Goal: Task Accomplishment & Management: Manage account settings

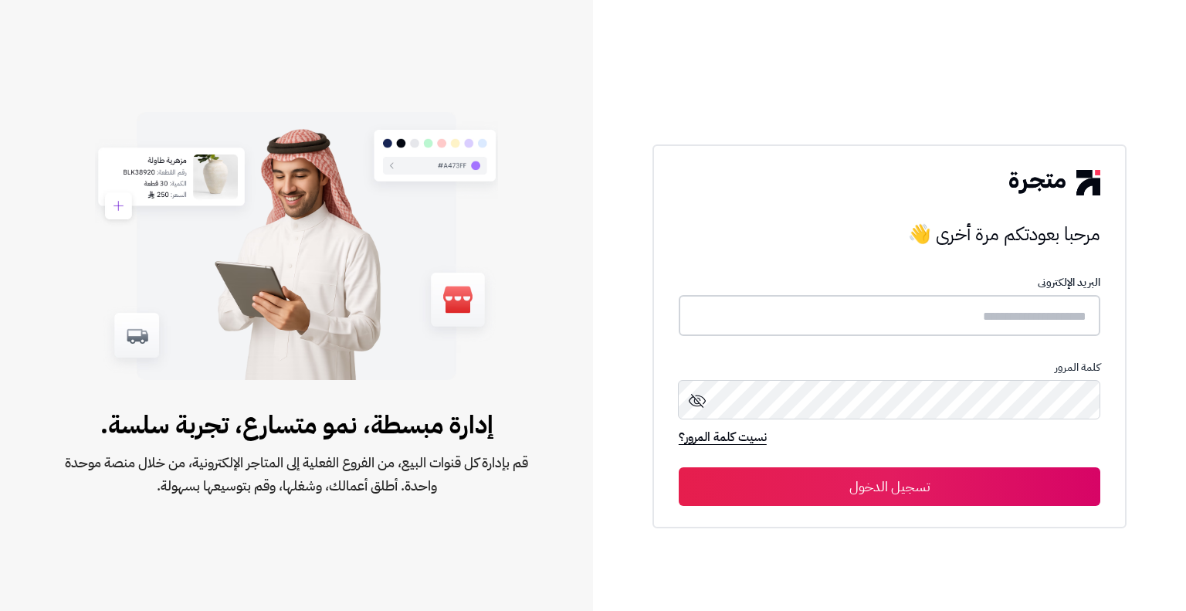
click at [1042, 316] on input "text" at bounding box center [890, 315] width 422 height 41
type input "*"
type input "**********"
click at [679, 467] on button "تسجيل الدخول" at bounding box center [890, 486] width 422 height 39
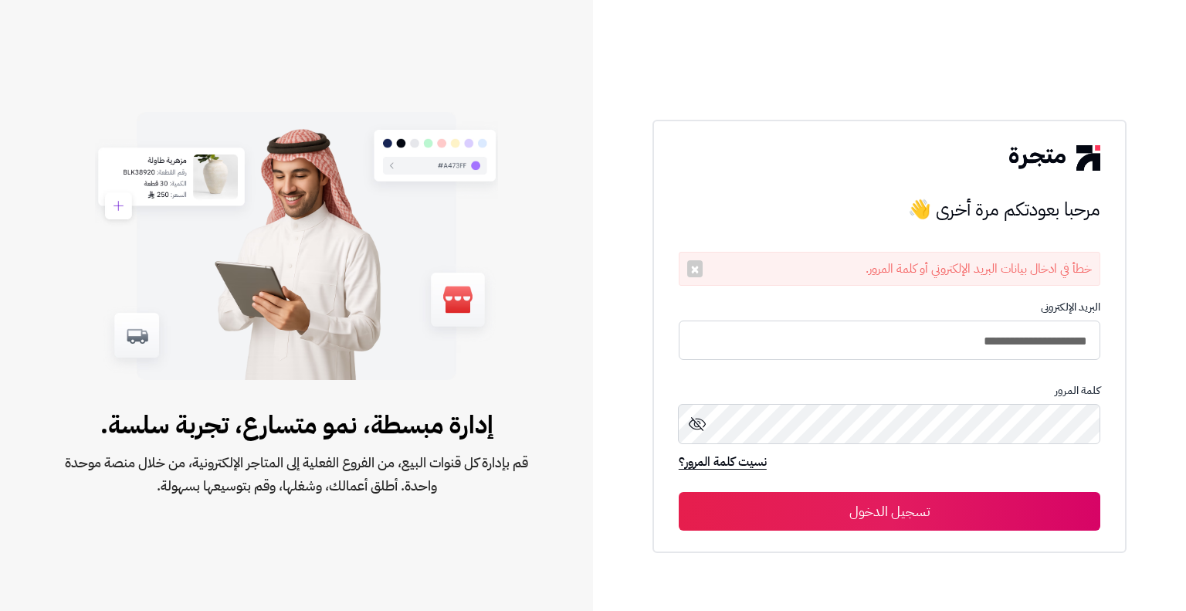
click at [1010, 503] on button "تسجيل الدخول" at bounding box center [890, 511] width 422 height 39
click at [1001, 344] on input "**********" at bounding box center [890, 340] width 422 height 41
type input "**********"
click at [936, 494] on button "تسجيل الدخول" at bounding box center [890, 510] width 422 height 39
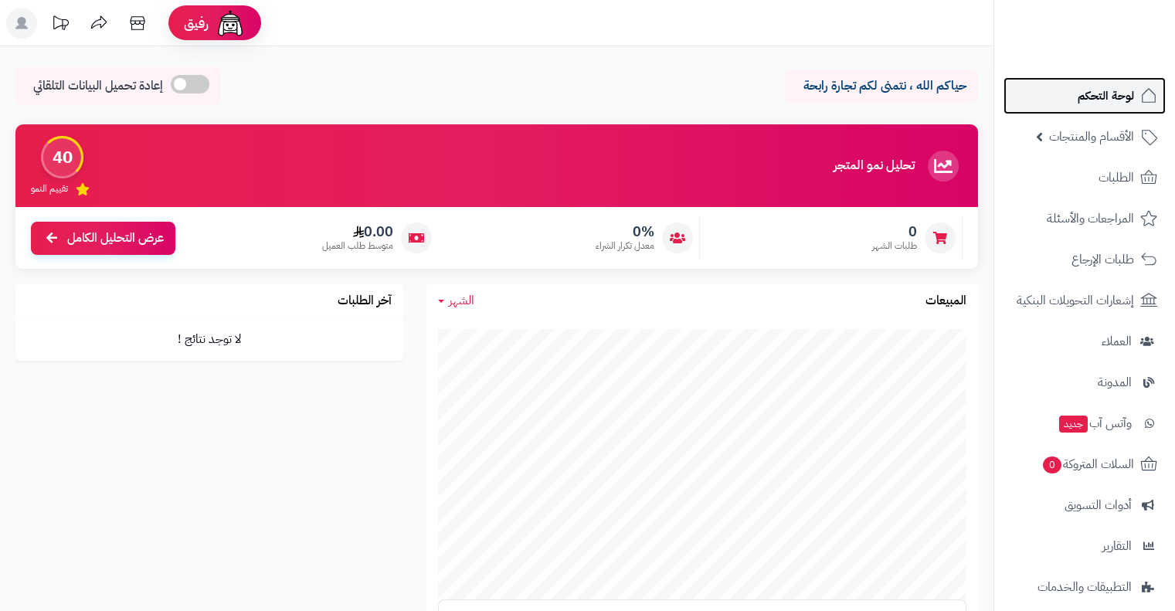
click at [1118, 95] on span "لوحة التحكم" at bounding box center [1105, 96] width 56 height 22
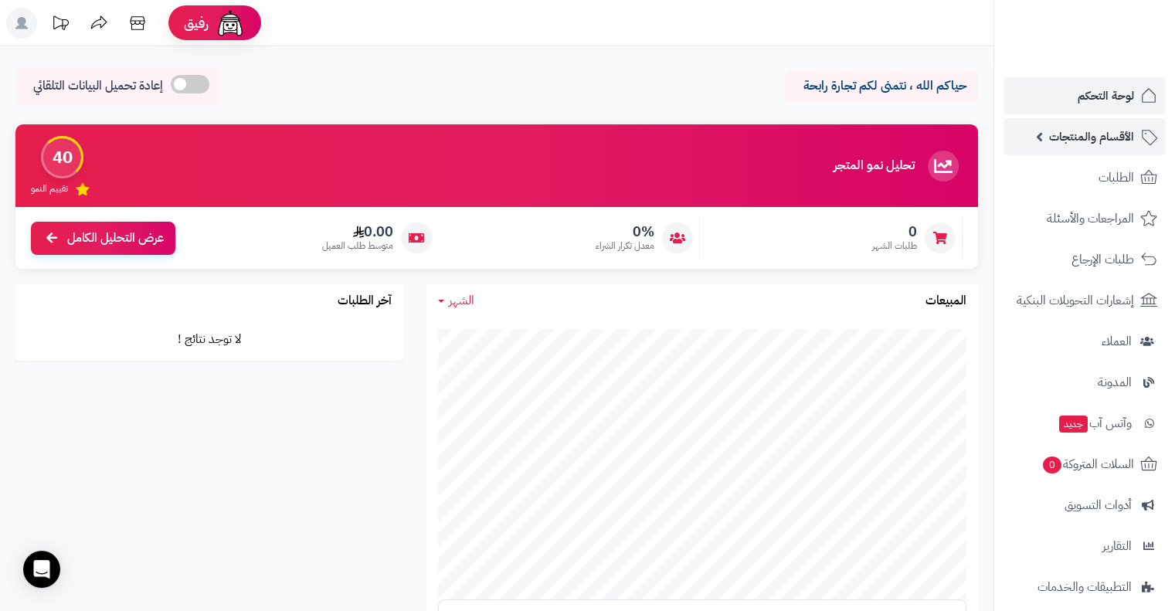
click at [1111, 134] on span "الأقسام والمنتجات" at bounding box center [1091, 137] width 85 height 22
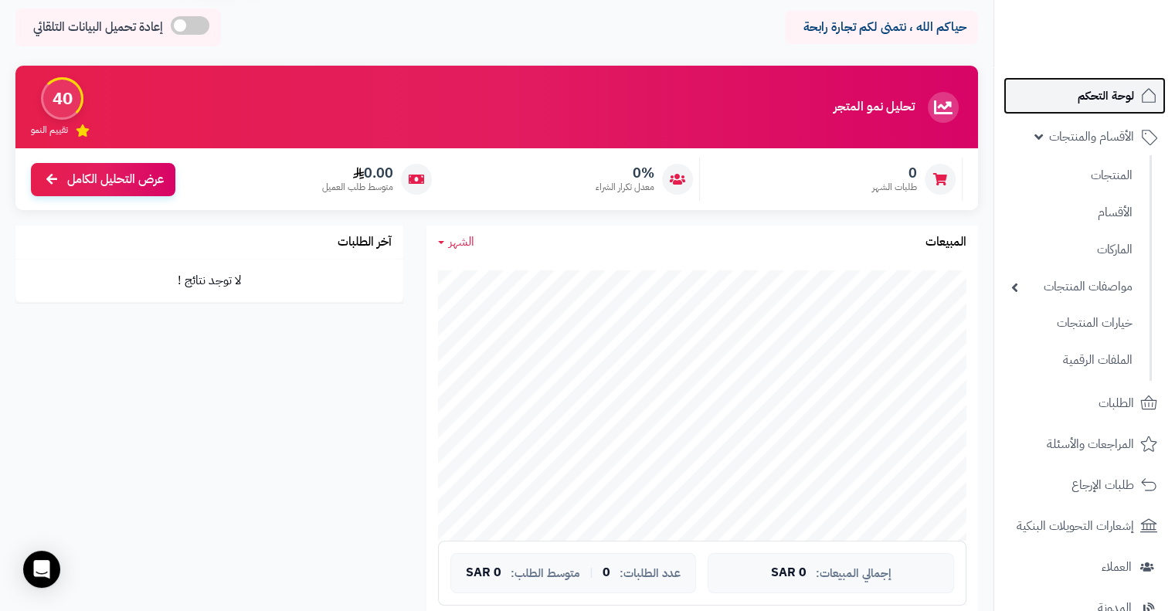
click at [1090, 86] on span "لوحة التحكم" at bounding box center [1105, 96] width 56 height 22
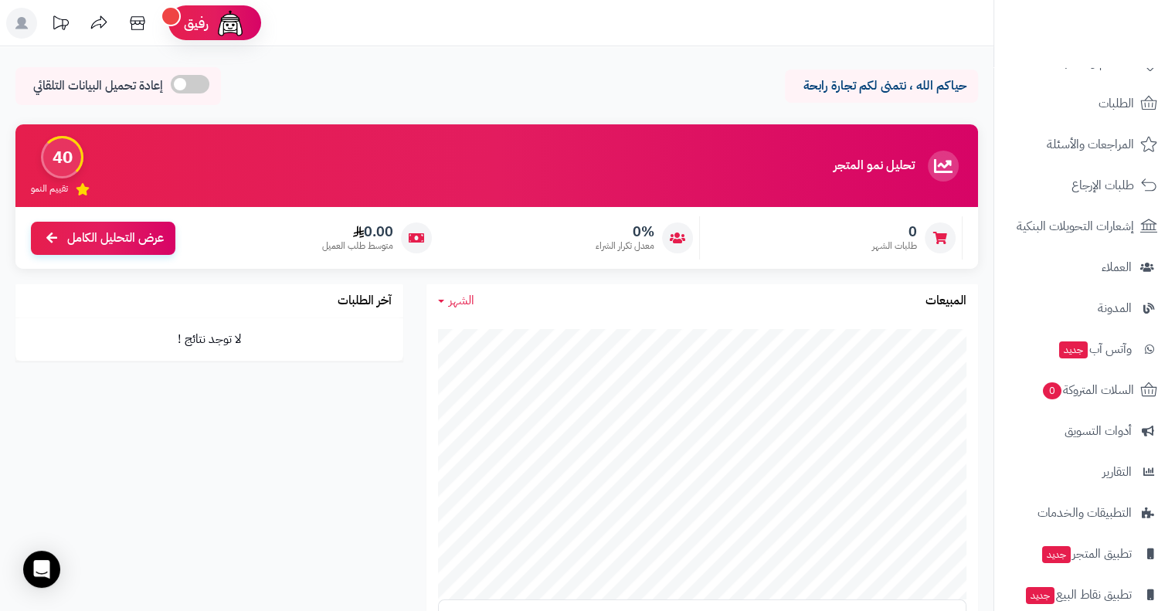
scroll to position [136, 0]
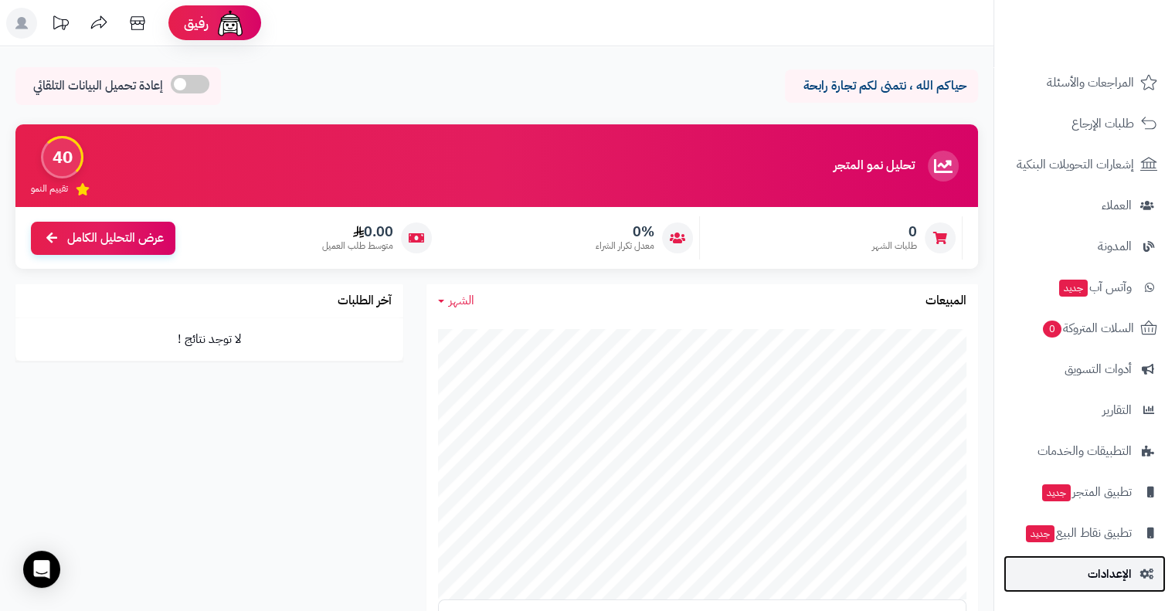
click at [1123, 588] on link "الإعدادات" at bounding box center [1084, 573] width 162 height 37
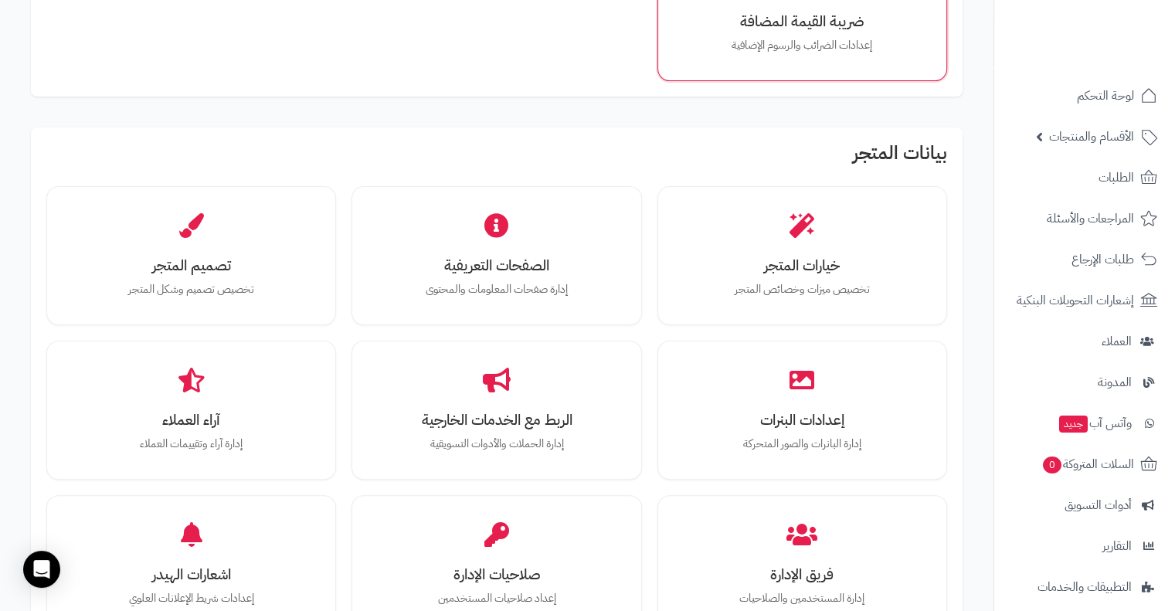
scroll to position [354, 0]
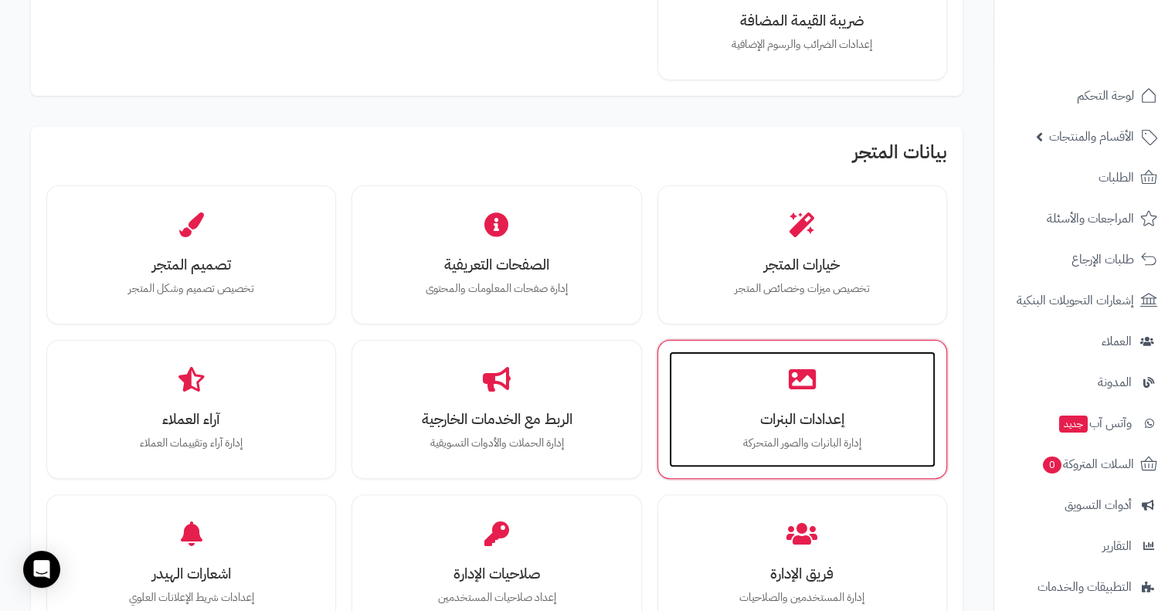
click at [859, 435] on p "إدارة البانرات والصور المتحركة" at bounding box center [802, 443] width 236 height 17
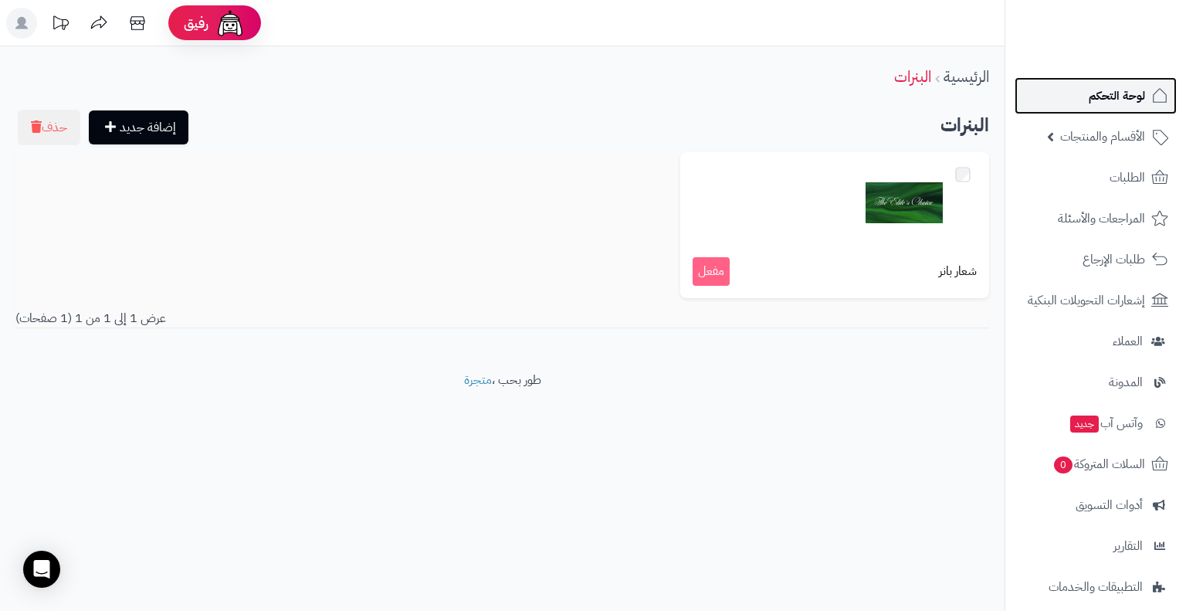
click at [1120, 90] on span "لوحة التحكم" at bounding box center [1117, 96] width 56 height 22
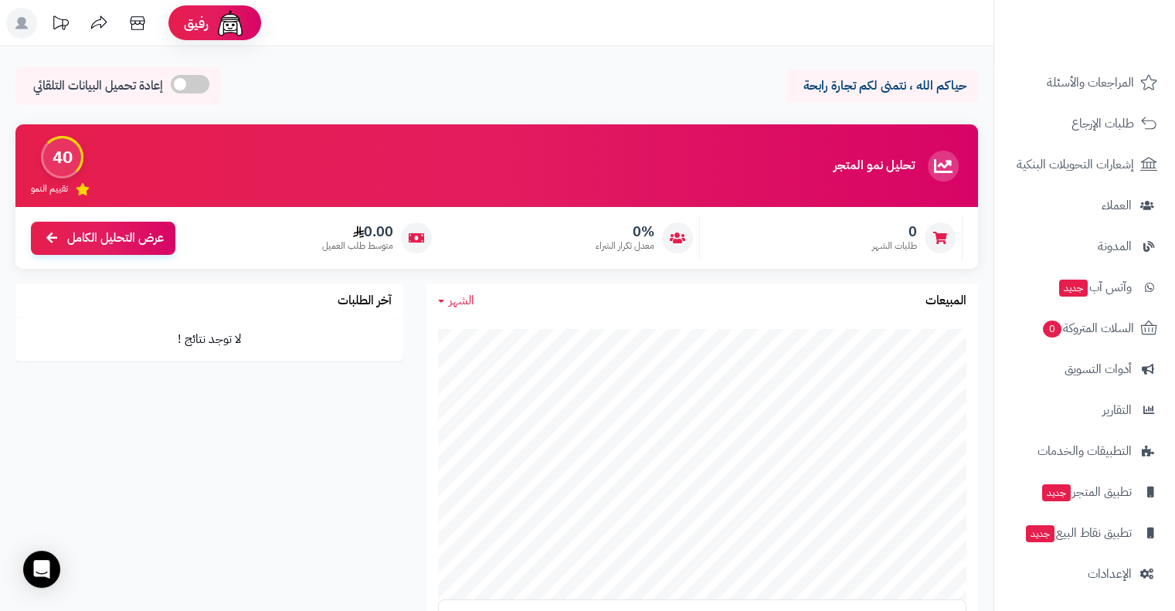
scroll to position [49, 0]
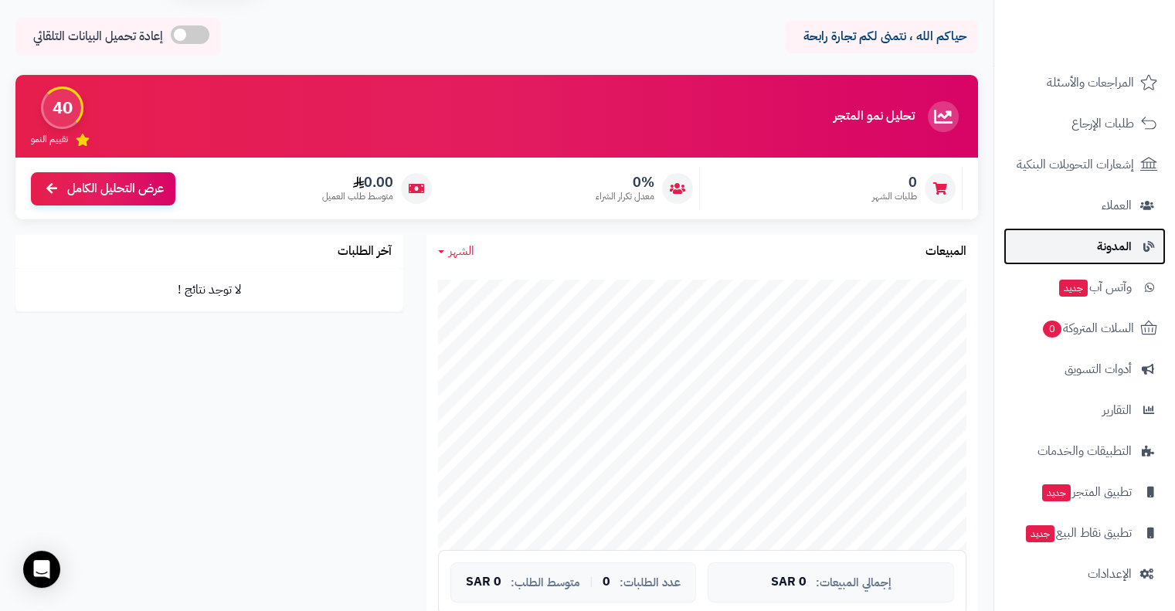
click at [1112, 253] on span "المدونة" at bounding box center [1114, 247] width 35 height 22
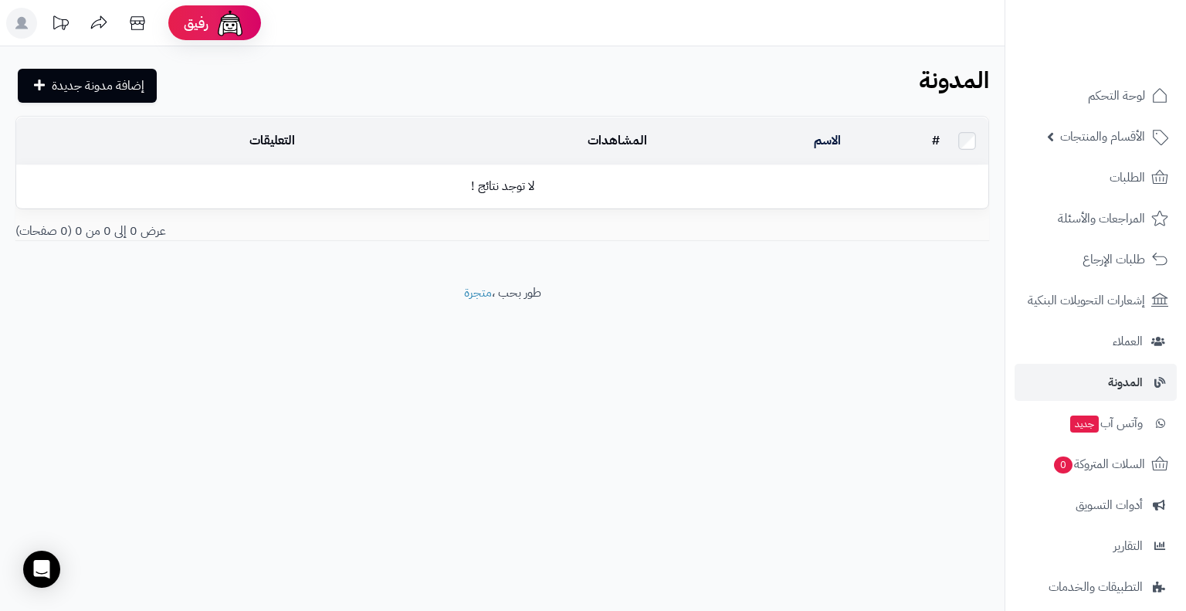
scroll to position [136, 0]
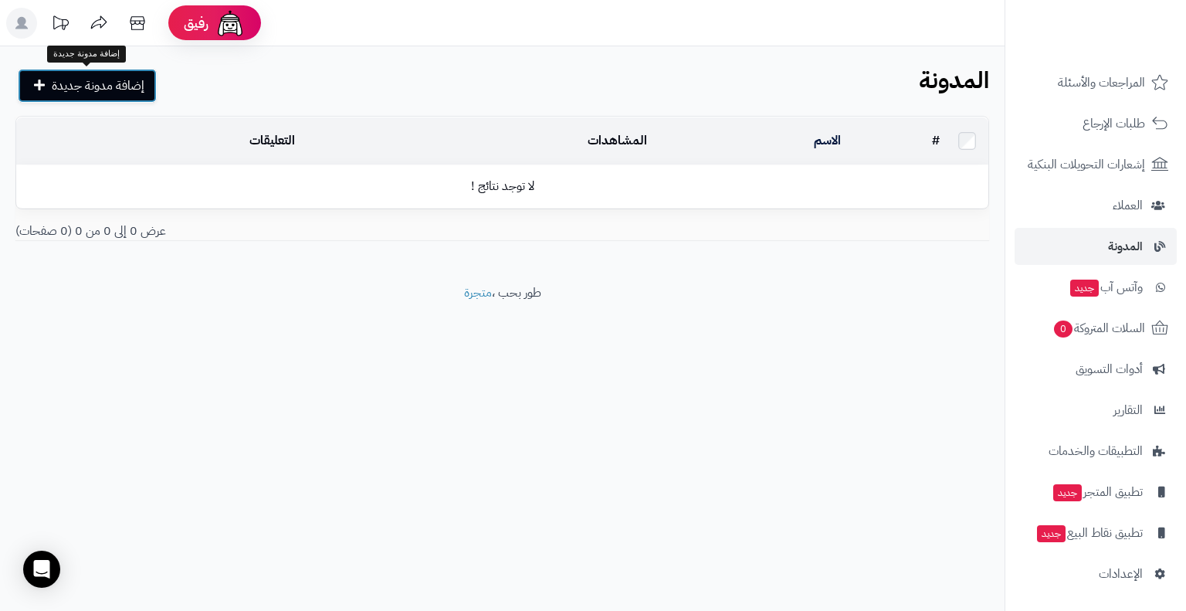
click at [69, 80] on span "إضافة مدونة جديدة" at bounding box center [98, 85] width 93 height 19
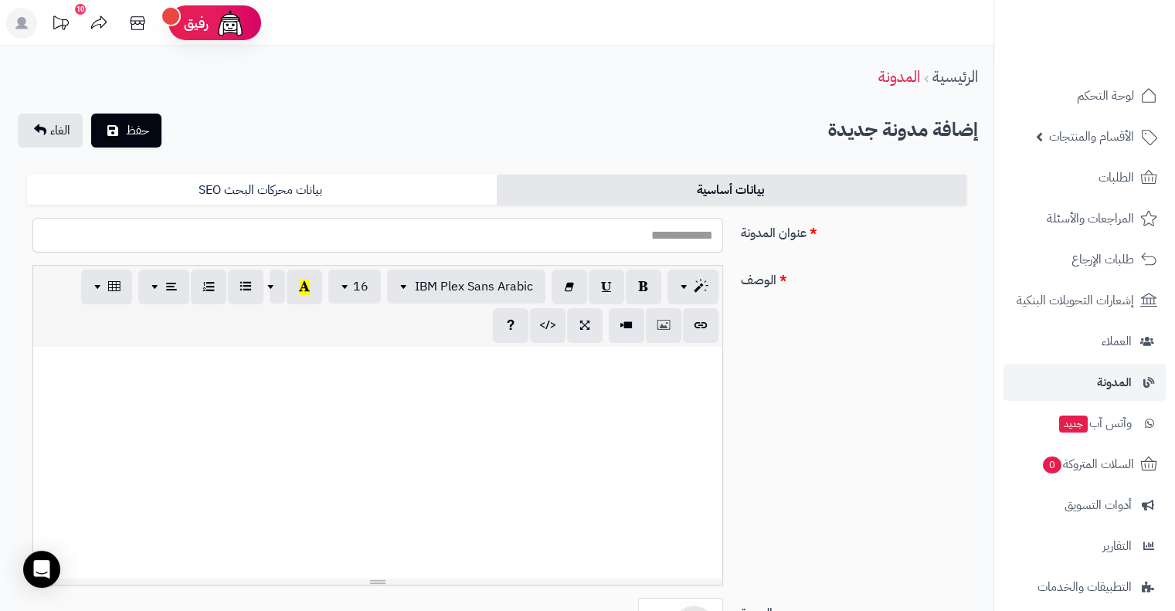
click at [451, 240] on input "عنوان المدونة" at bounding box center [377, 235] width 690 height 35
type input "*"
type input "******"
click at [395, 437] on div at bounding box center [377, 463] width 689 height 232
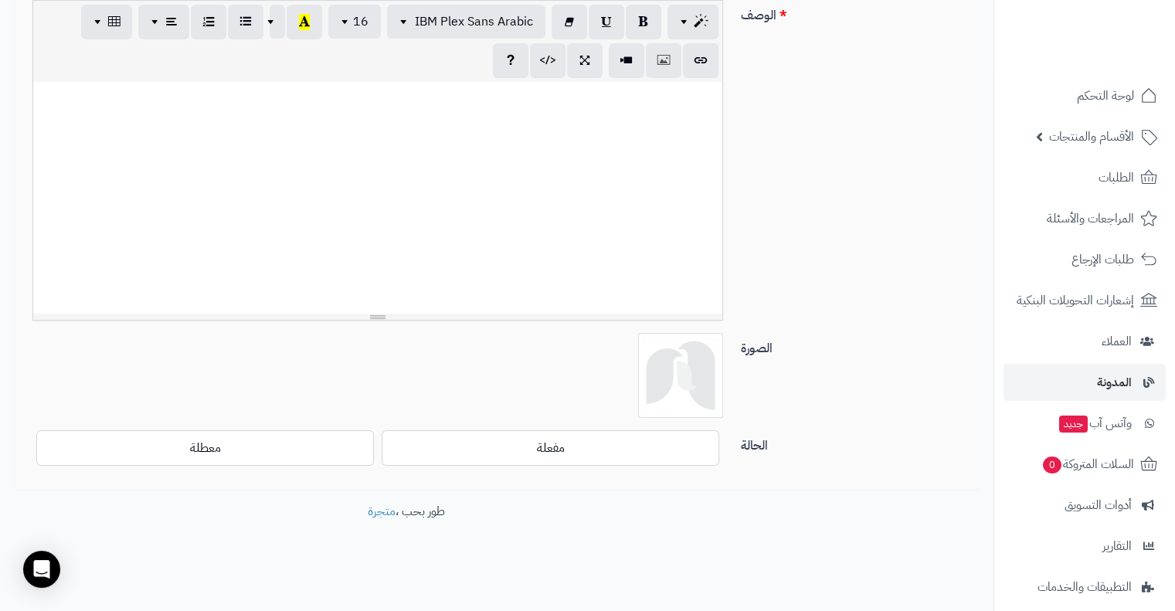
scroll to position [263, 0]
click at [677, 360] on img at bounding box center [680, 377] width 77 height 77
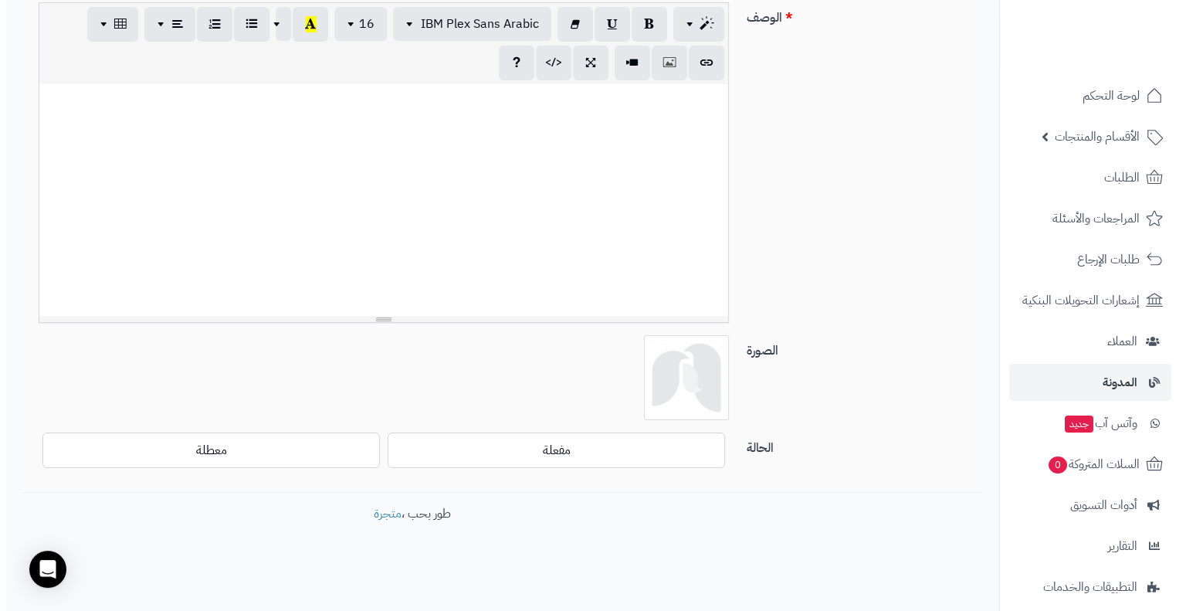
scroll to position [0, 0]
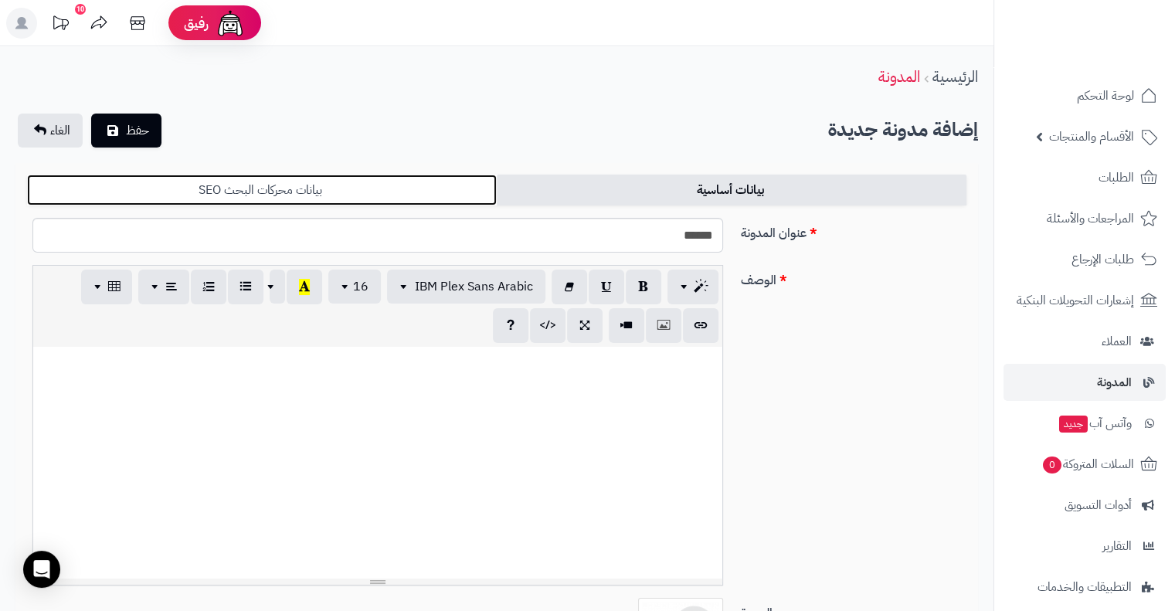
click at [297, 189] on link "بيانات محركات البحث SEO" at bounding box center [262, 190] width 470 height 31
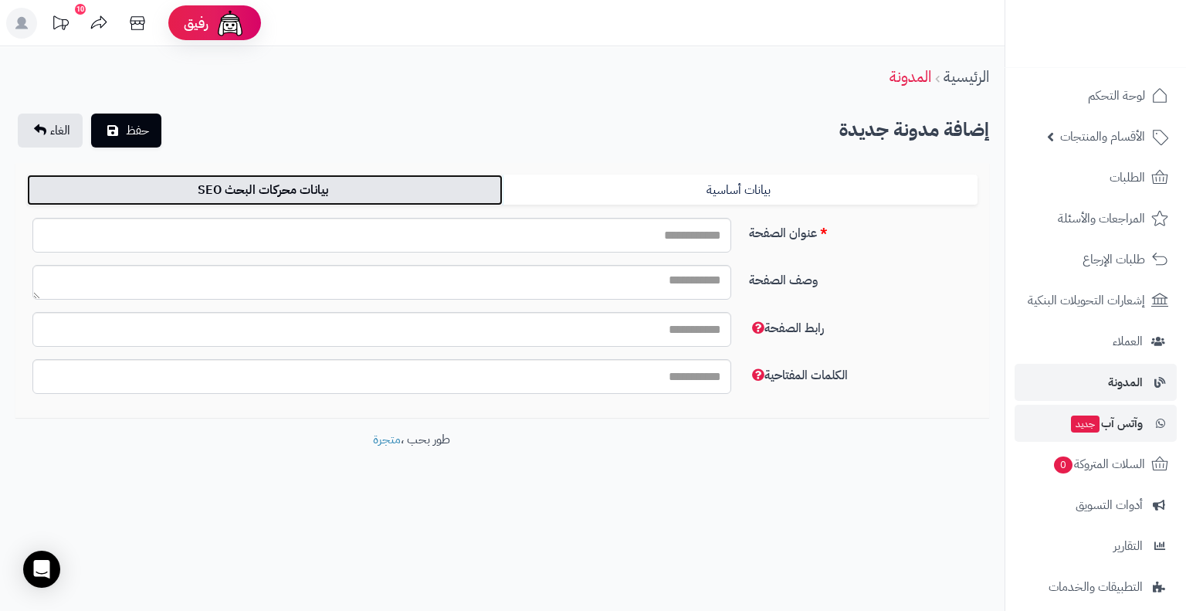
scroll to position [136, 0]
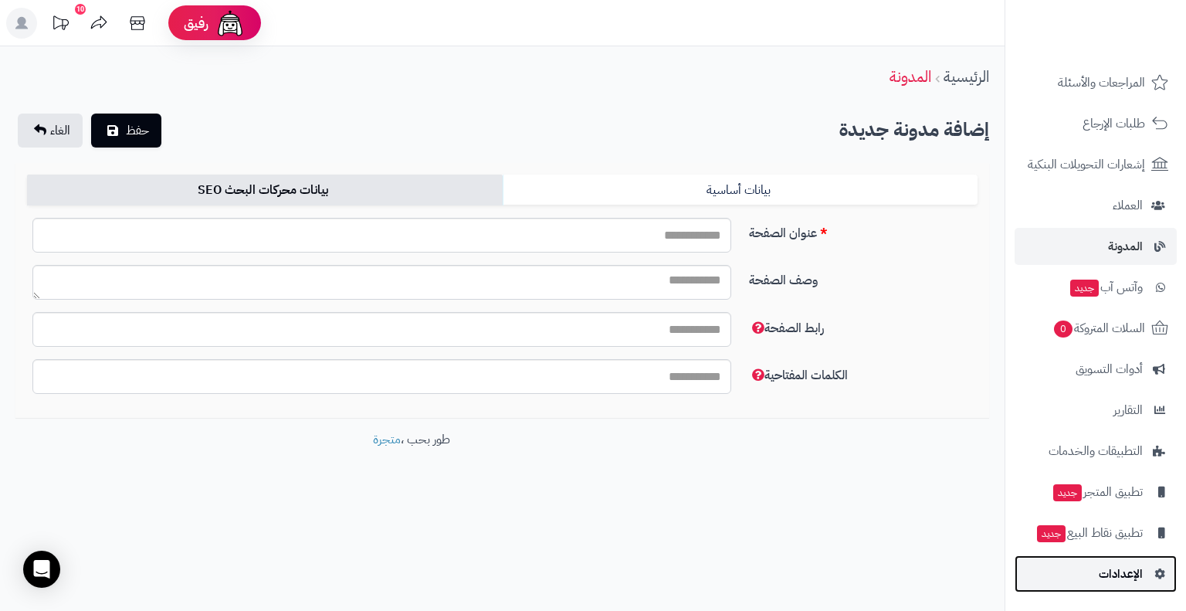
click at [1143, 586] on link "الإعدادات" at bounding box center [1096, 573] width 162 height 37
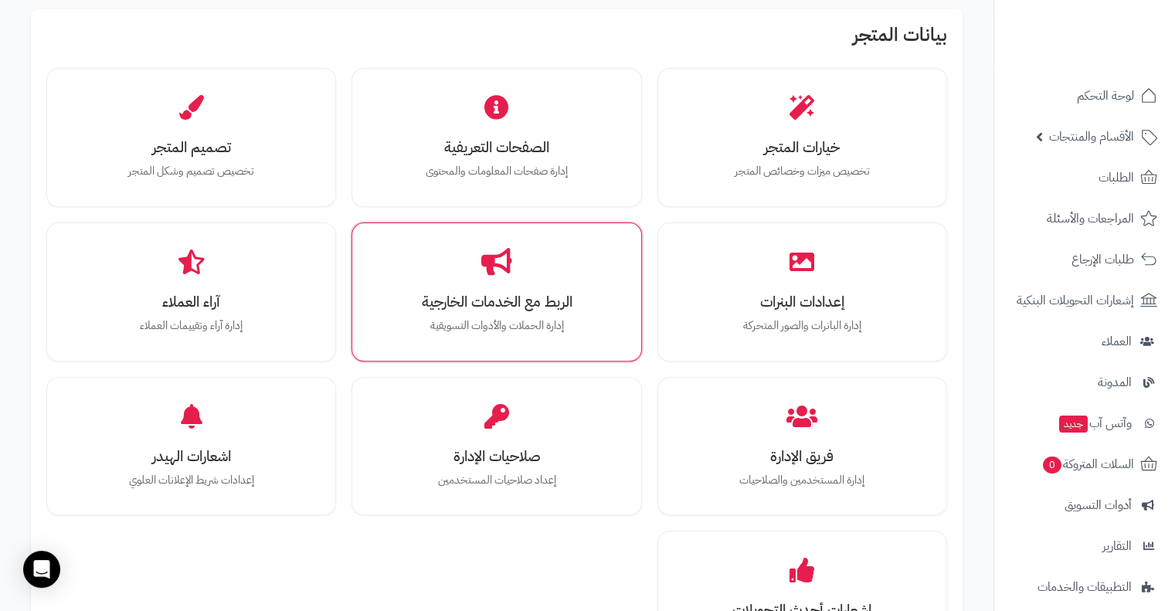
scroll to position [456, 0]
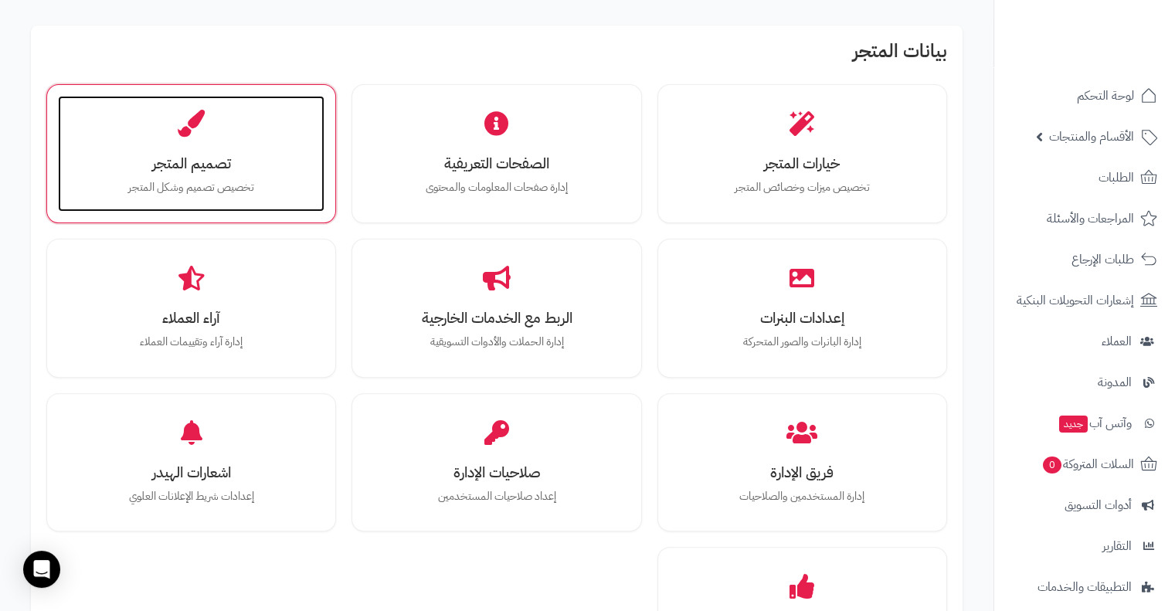
click at [141, 129] on div "تصميم المتجر تخصيص تصميم وشكل المتجر" at bounding box center [191, 154] width 266 height 116
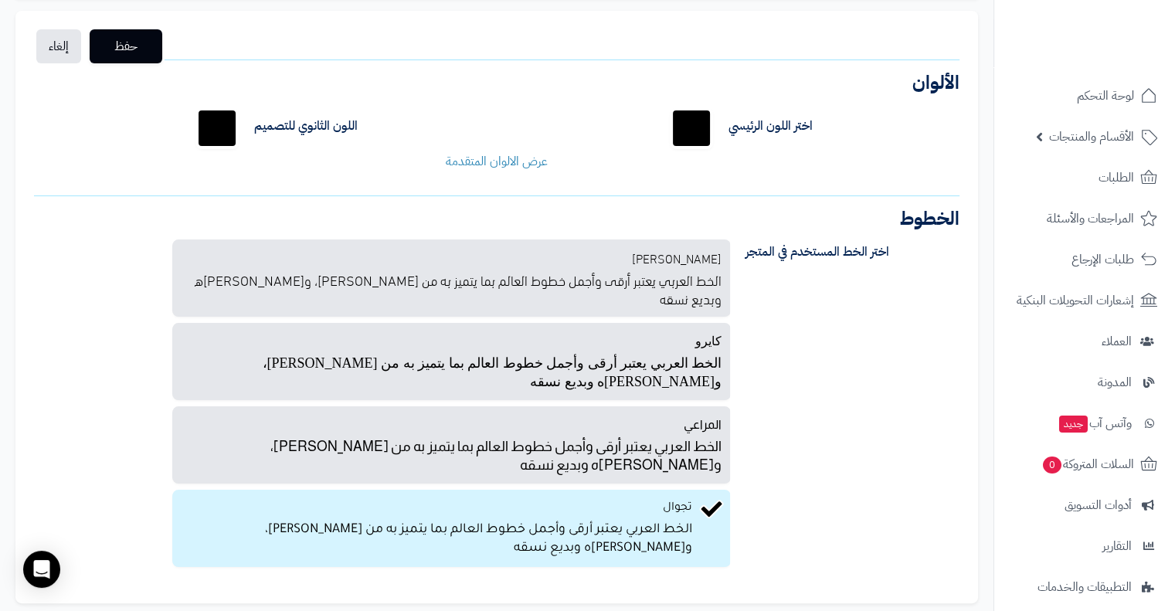
scroll to position [167, 0]
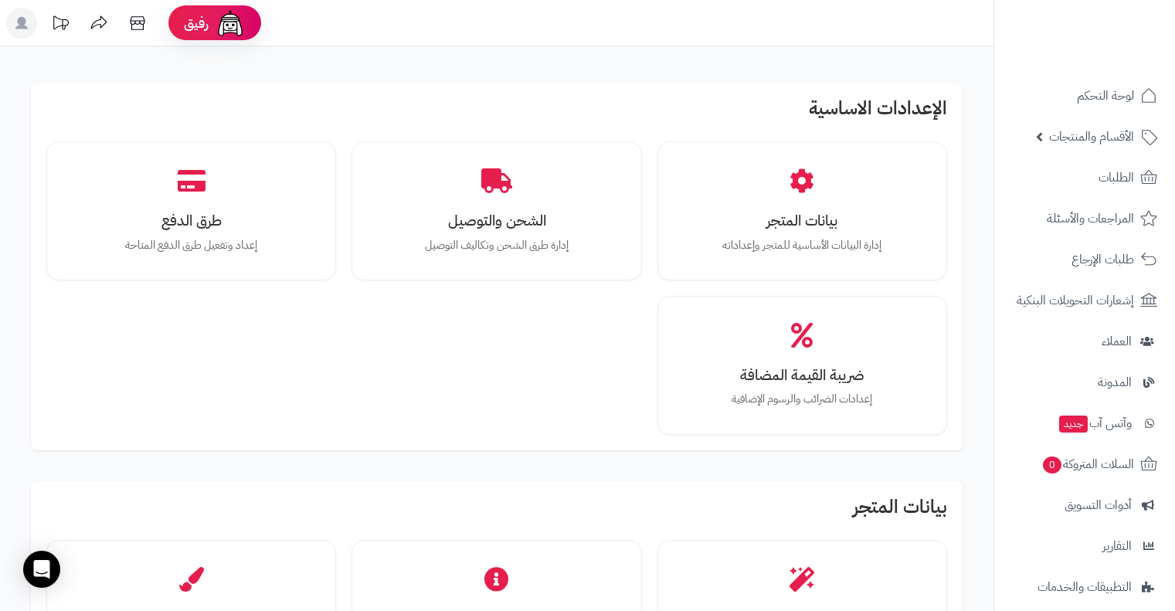
scroll to position [456, 0]
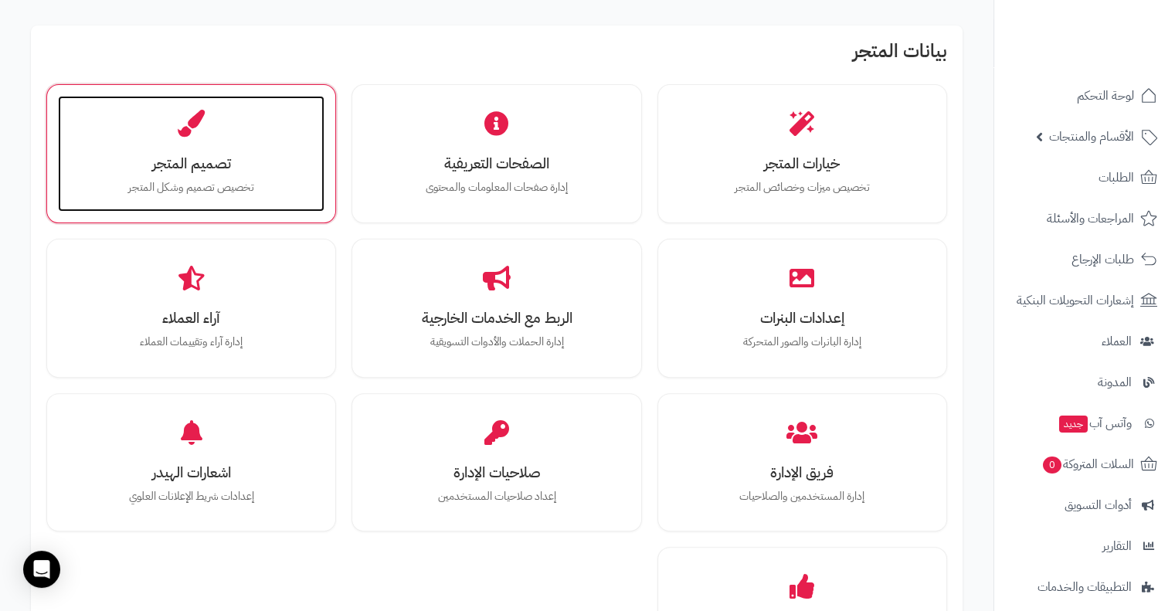
click at [86, 180] on p "تخصيص تصميم وشكل المتجر" at bounding box center [191, 187] width 236 height 17
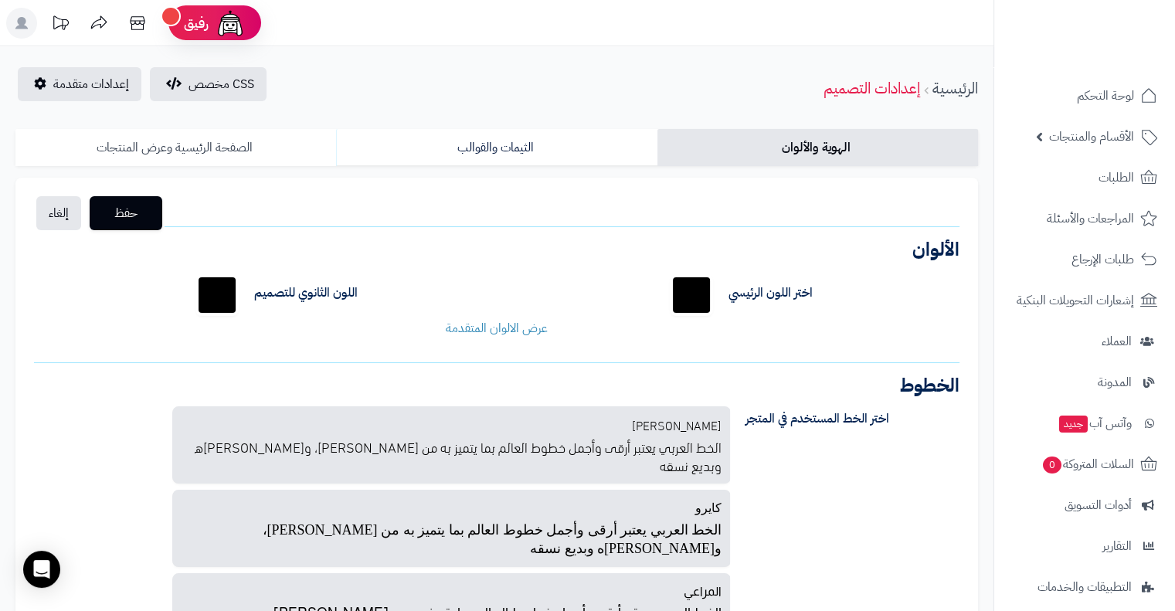
click at [213, 147] on link "الصفحة الرئيسية وعرض المنتجات" at bounding box center [175, 147] width 320 height 37
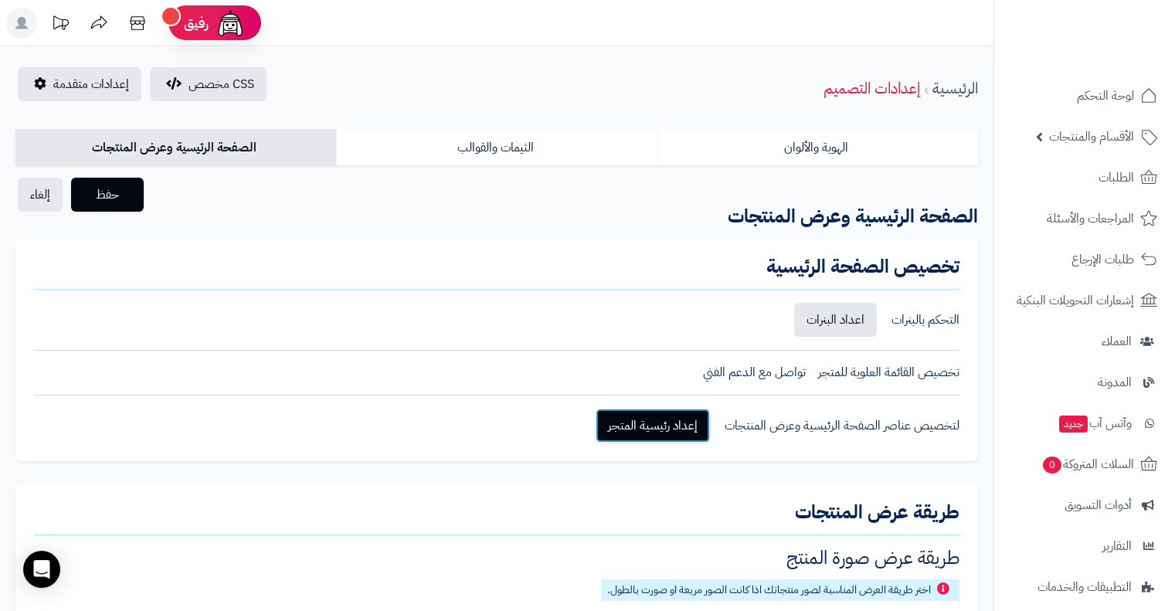
click at [660, 419] on link "إعداد رئيسية المتجر" at bounding box center [652, 426] width 114 height 34
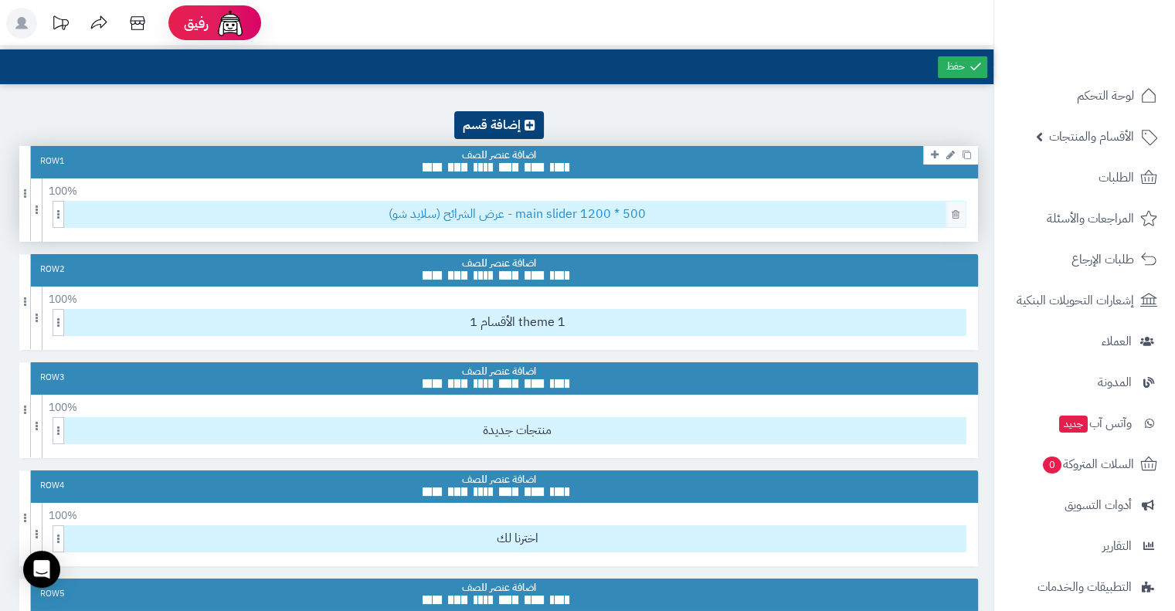
click at [506, 218] on span "عرض الشرائح (سلايد شو) - main slider 1200 * 500" at bounding box center [517, 214] width 897 height 25
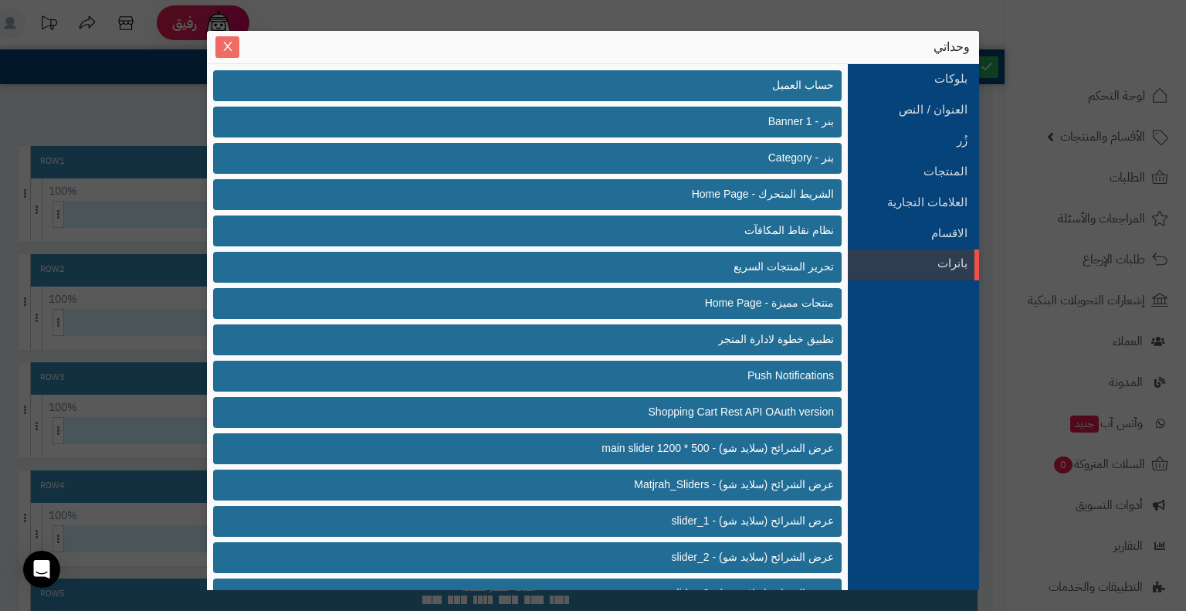
click at [222, 46] on icon "Close" at bounding box center [228, 46] width 12 height 12
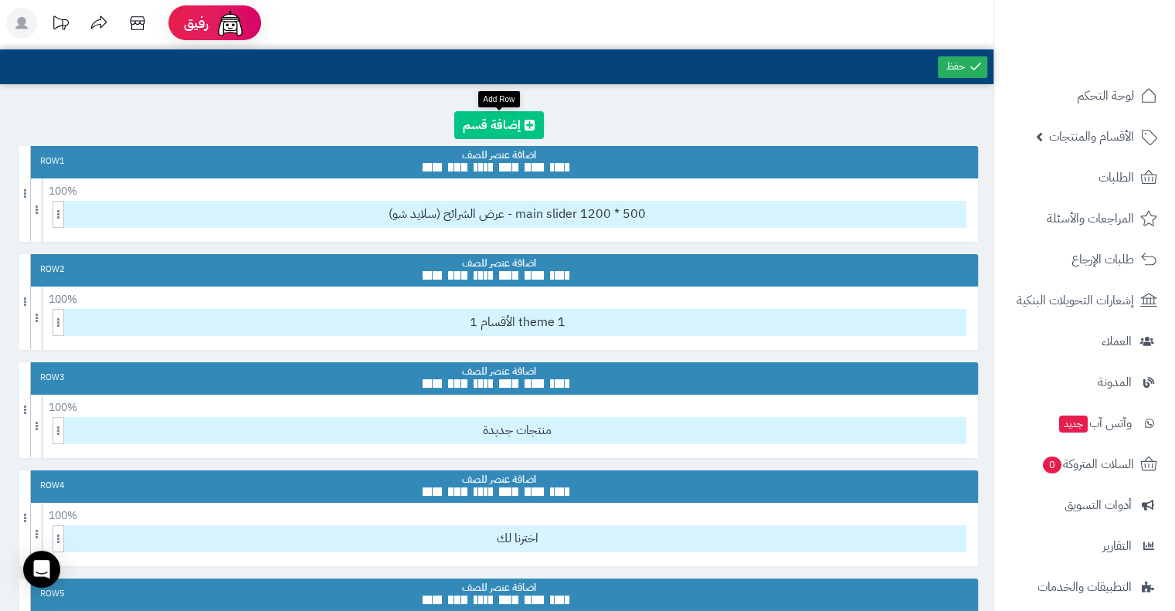
click at [520, 129] on link at bounding box center [499, 125] width 90 height 28
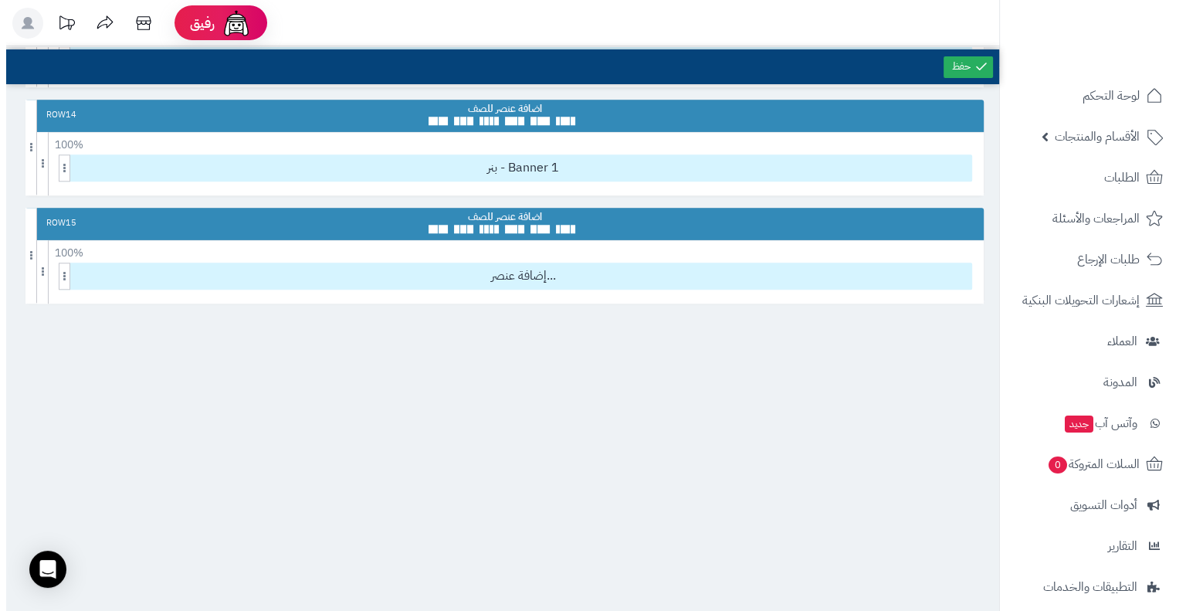
scroll to position [1497, 0]
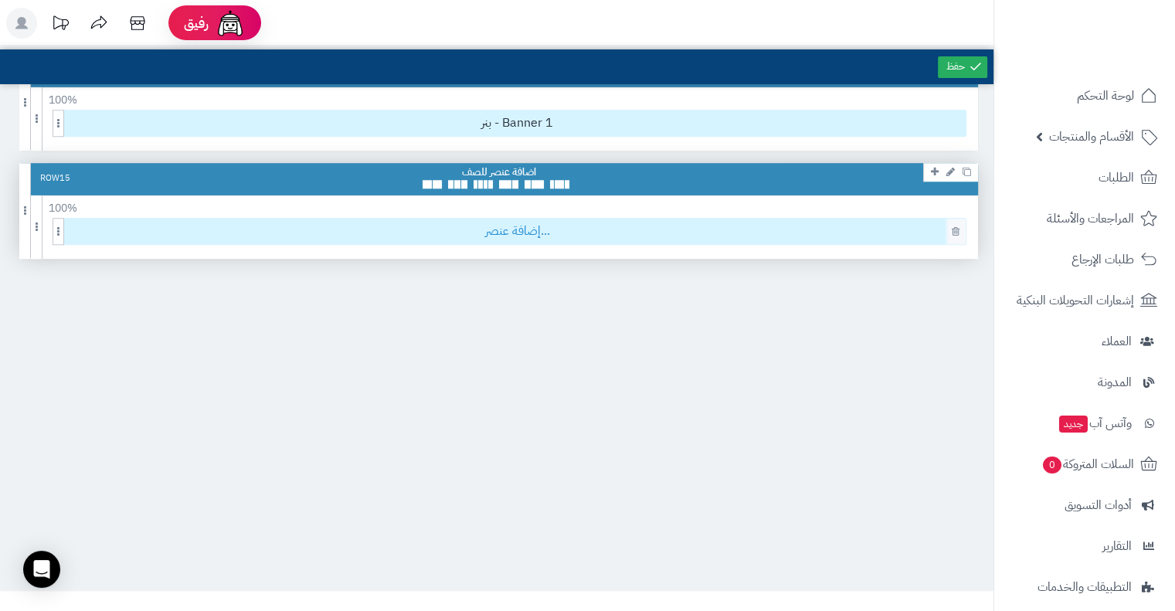
click at [515, 233] on span "إضافة عنصر..." at bounding box center [517, 231] width 897 height 25
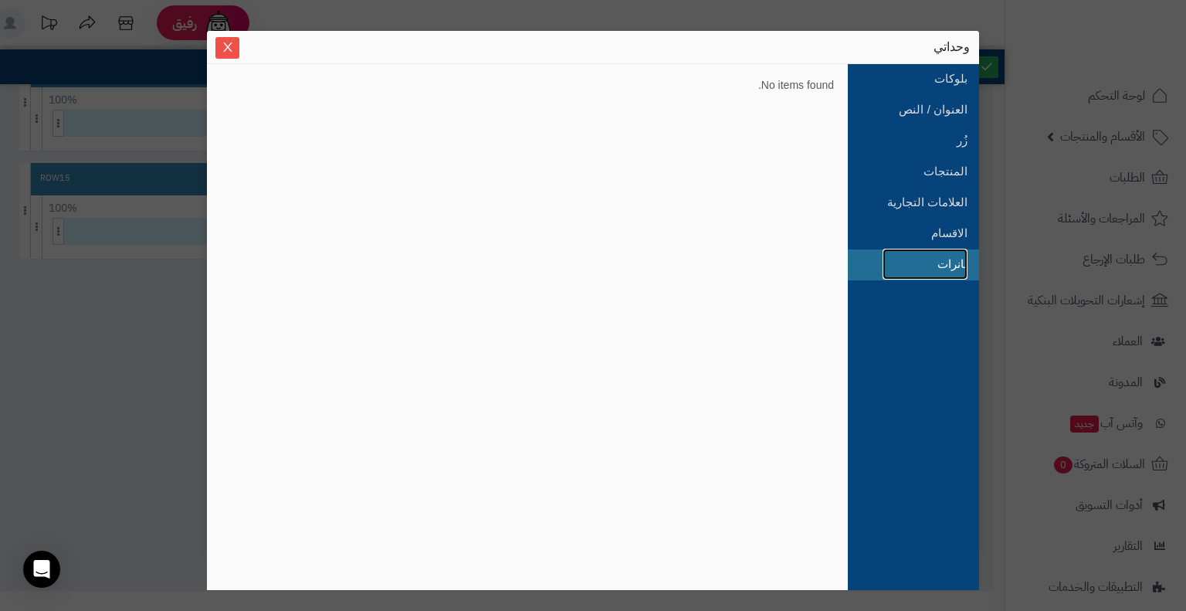
click at [928, 271] on link "بانرات" at bounding box center [925, 264] width 85 height 31
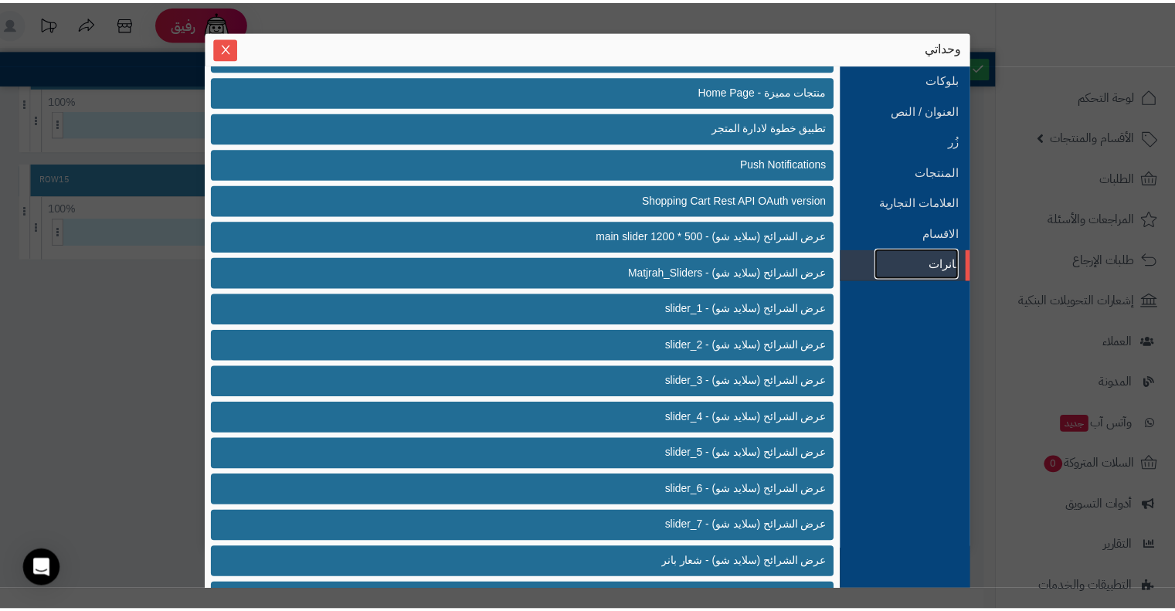
scroll to position [284, 0]
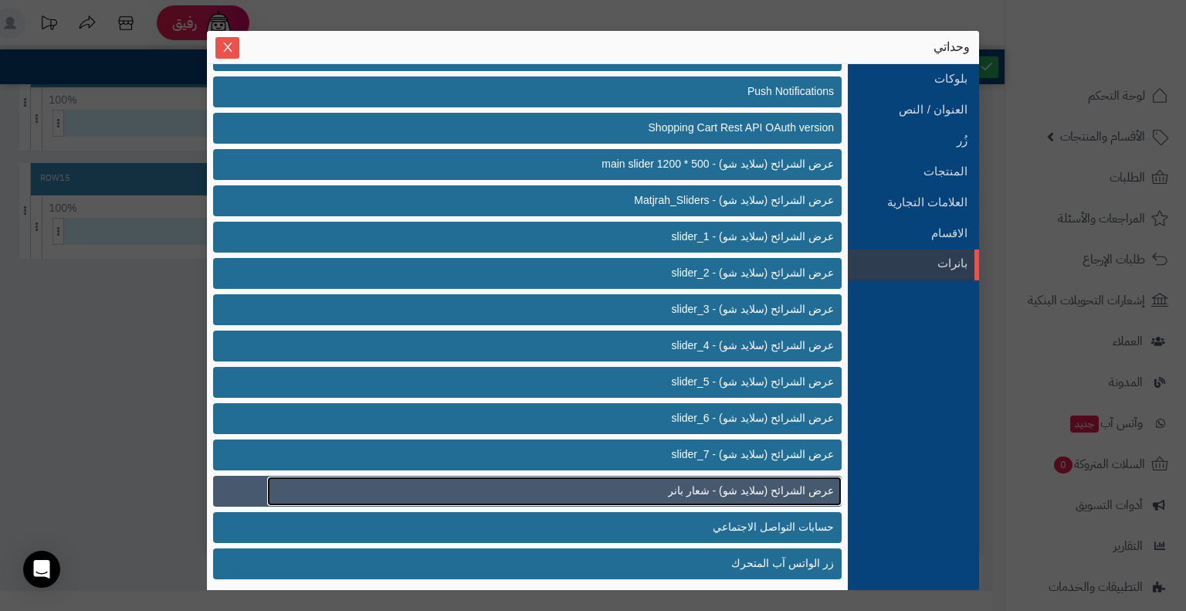
click at [715, 493] on span "عرض الشرائح (سلايد شو) - شعار بانر" at bounding box center [751, 491] width 166 height 16
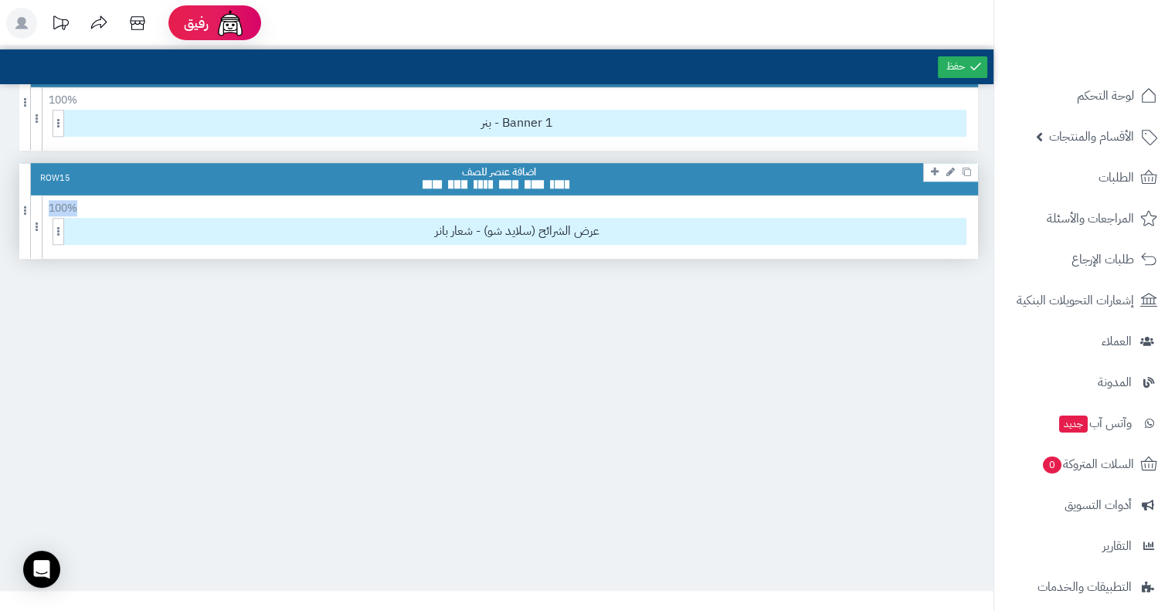
drag, startPoint x: 615, startPoint y: 171, endPoint x: 626, endPoint y: 197, distance: 27.7
click at [626, 197] on div "Row 15 100 % 100 95 90 85 80 75 70 66 60 55 50 45 40 33 30 25 20 15 10 5 عرض ال…" at bounding box center [498, 210] width 958 height 95
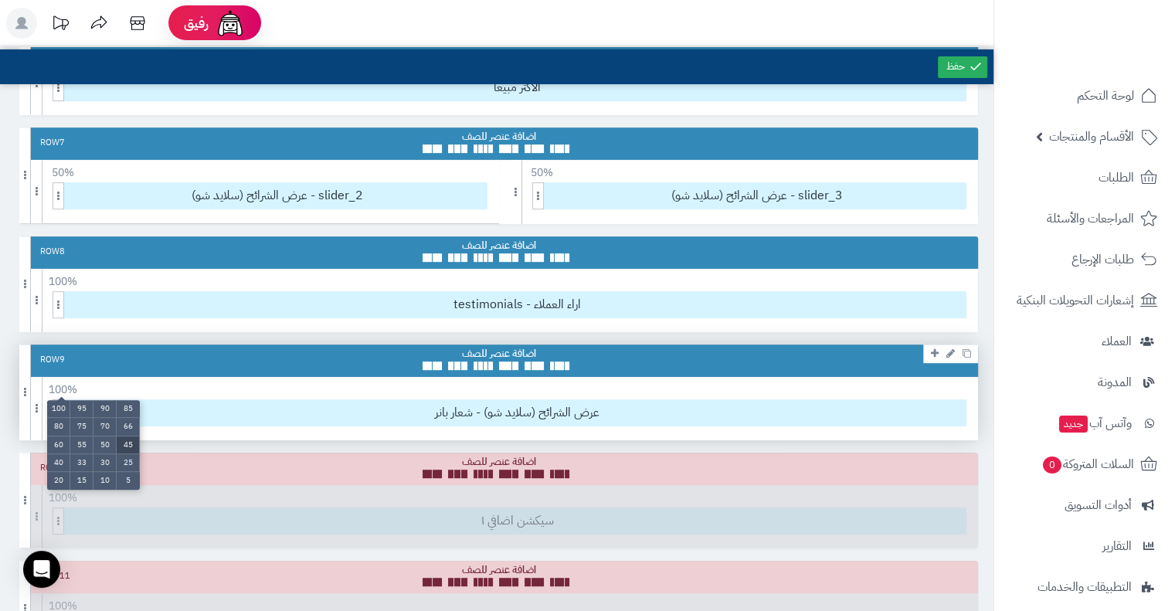
scroll to position [637, 0]
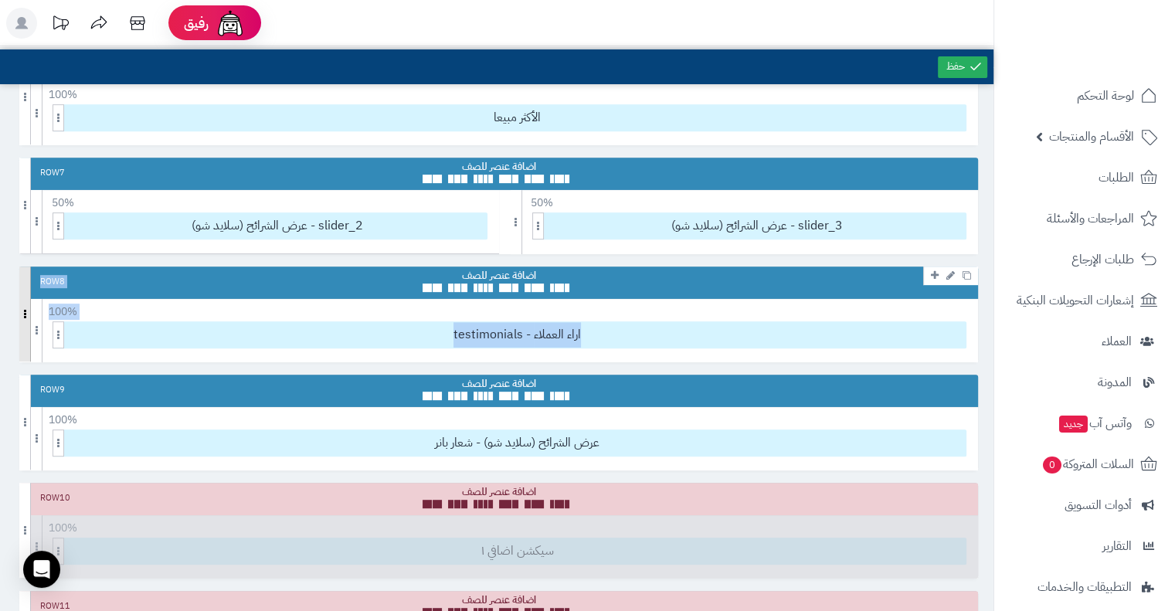
drag, startPoint x: 19, startPoint y: 403, endPoint x: 30, endPoint y: 337, distance: 67.4
click at [30, 337] on div "Top Row 1 100 % 100 95 90 85 80 75 70 66 60 55 50 45 40 33 30 25 20 15 10 5 عرض…" at bounding box center [496, 431] width 993 height 2038
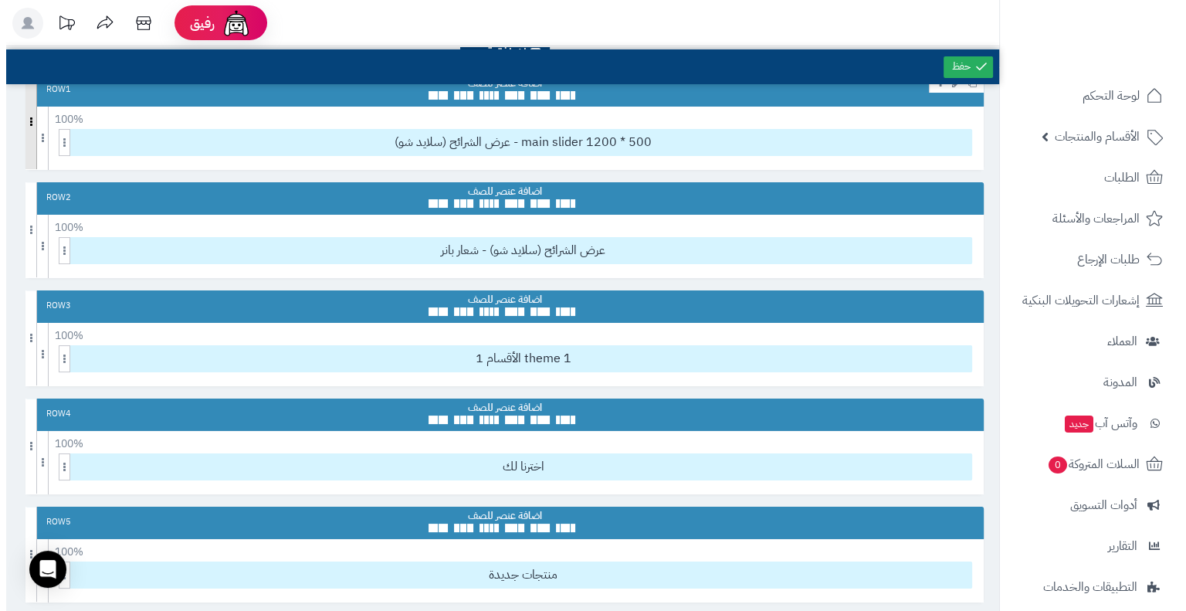
scroll to position [0, 0]
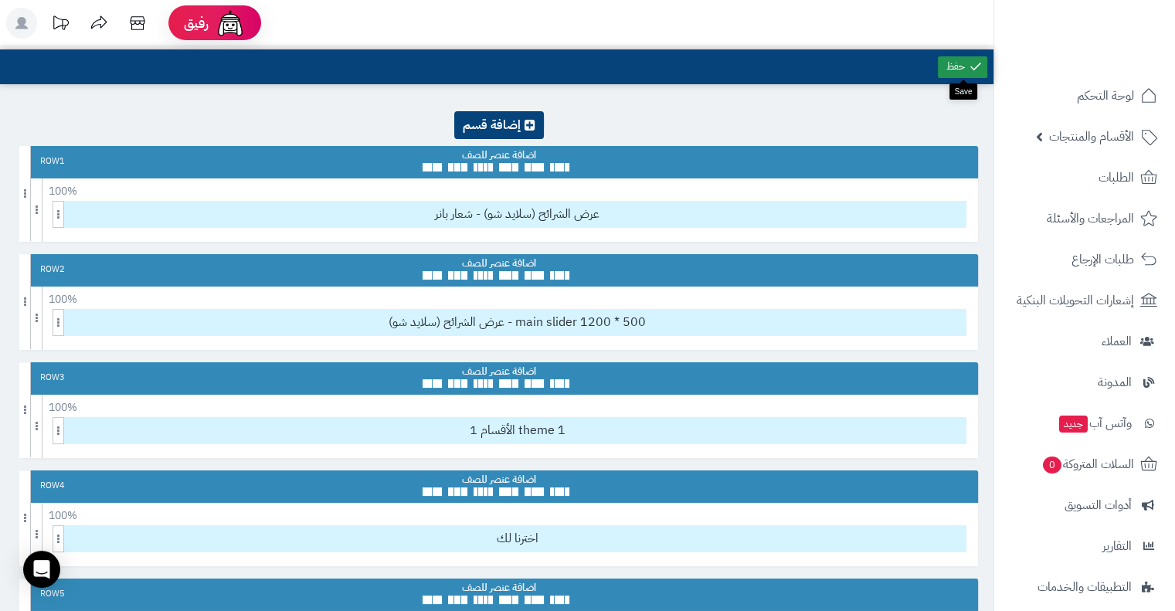
click at [965, 61] on link at bounding box center [962, 67] width 49 height 22
click at [135, 26] on icon at bounding box center [137, 23] width 31 height 31
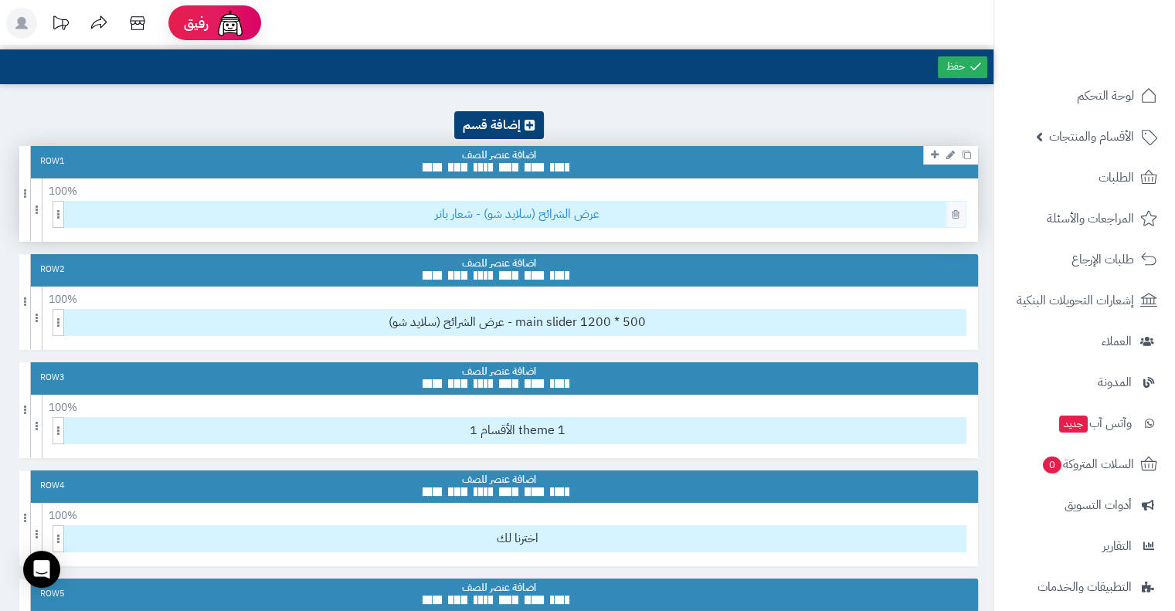
click at [467, 212] on span "عرض الشرائح (سلايد شو) - شعار بانر" at bounding box center [517, 214] width 897 height 25
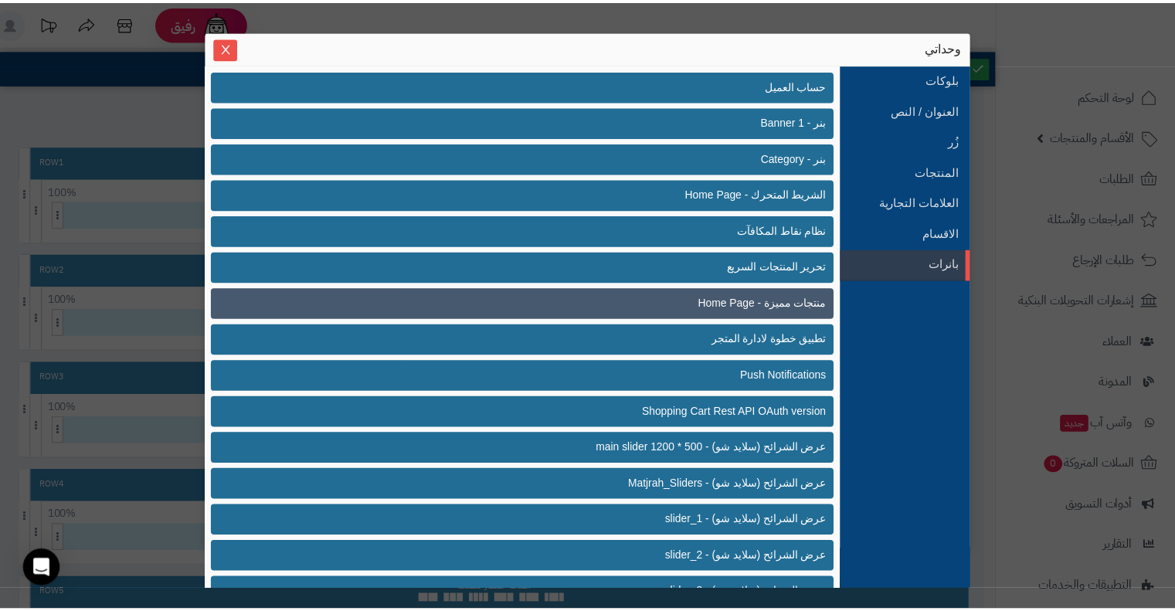
scroll to position [284, 0]
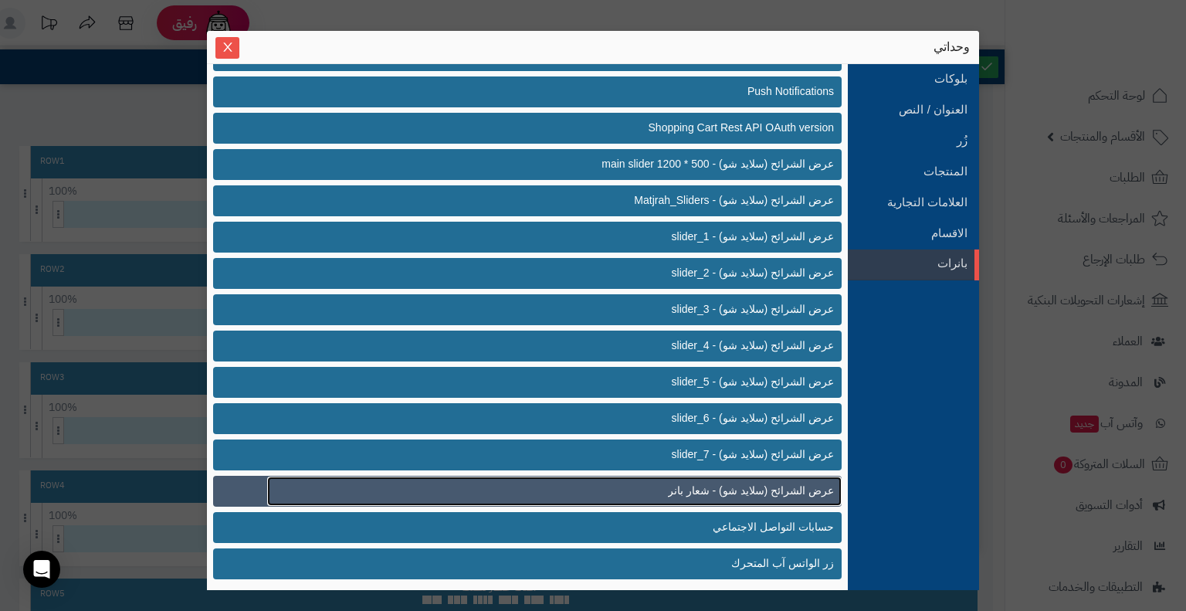
click at [580, 484] on link "عرض الشرائح (سلايد شو) - شعار بانر" at bounding box center [554, 490] width 575 height 29
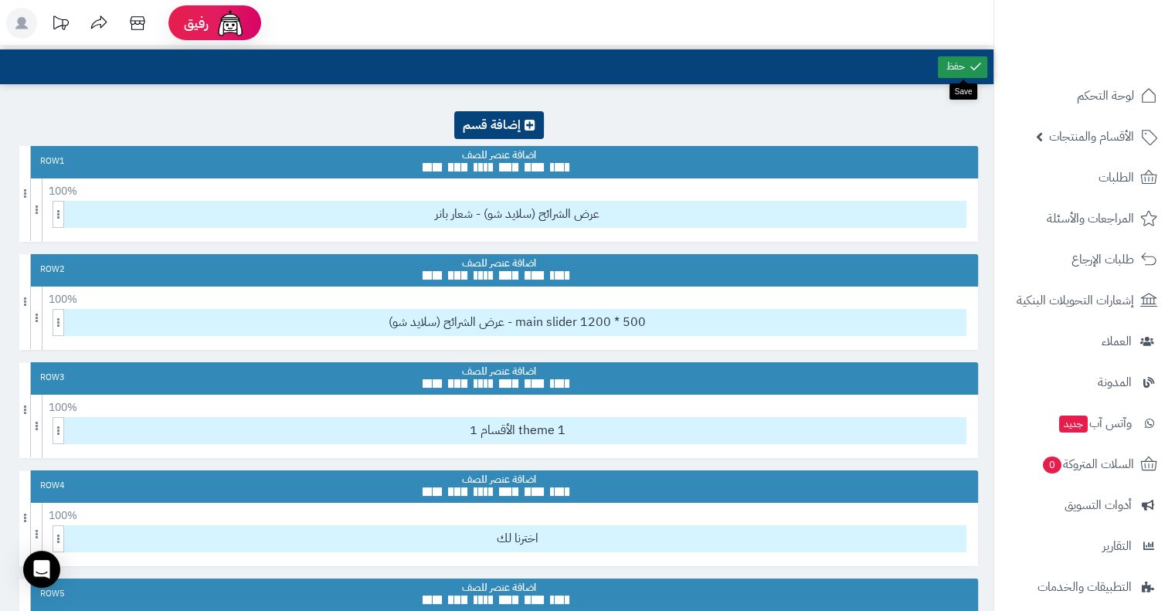
click at [985, 70] on link at bounding box center [962, 67] width 49 height 22
click at [144, 29] on icon at bounding box center [137, 23] width 31 height 31
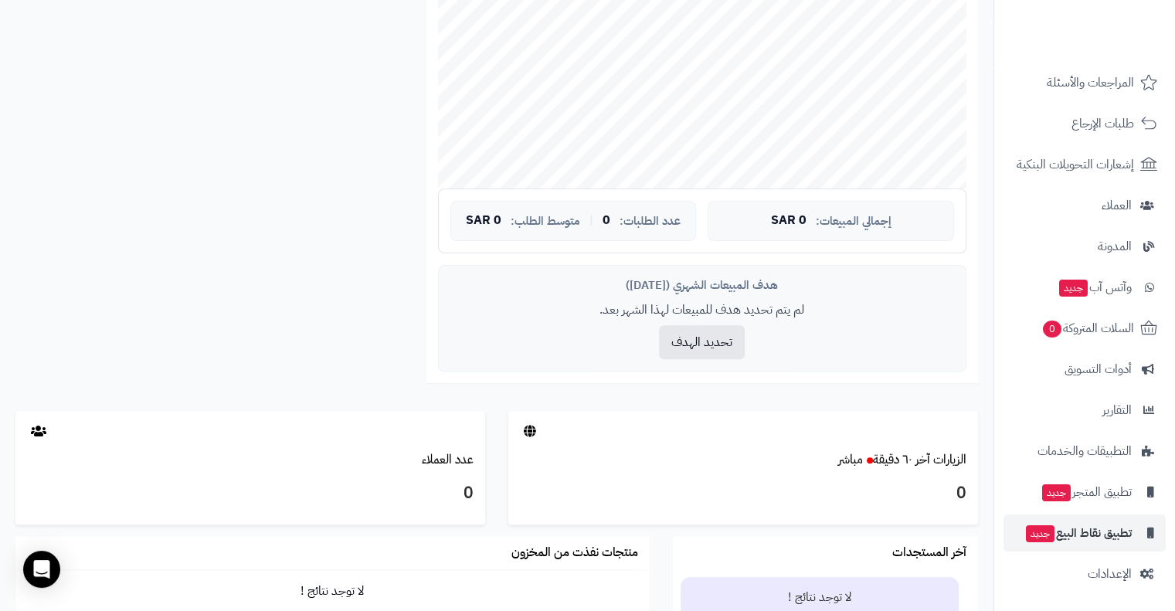
scroll to position [426, 0]
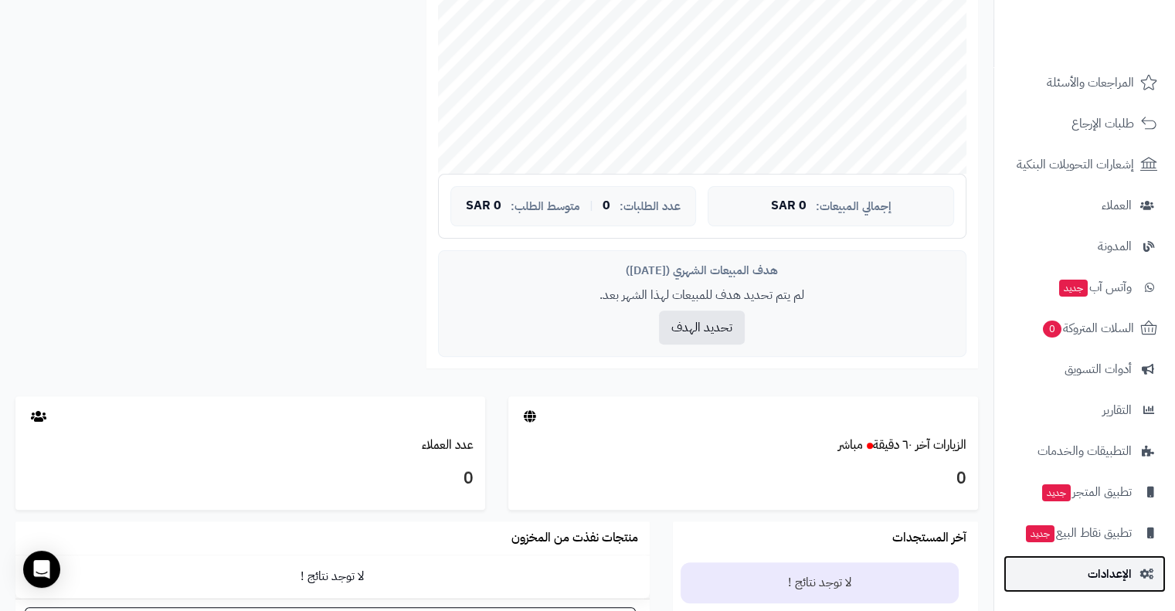
click at [1097, 571] on span "الإعدادات" at bounding box center [1109, 574] width 44 height 22
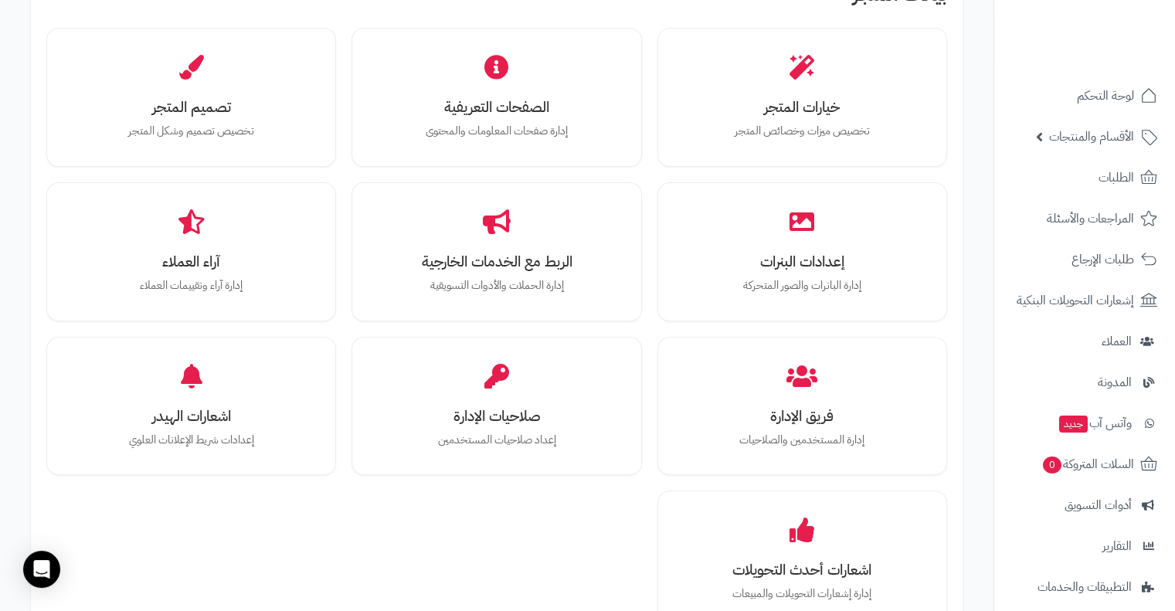
scroll to position [524, 0]
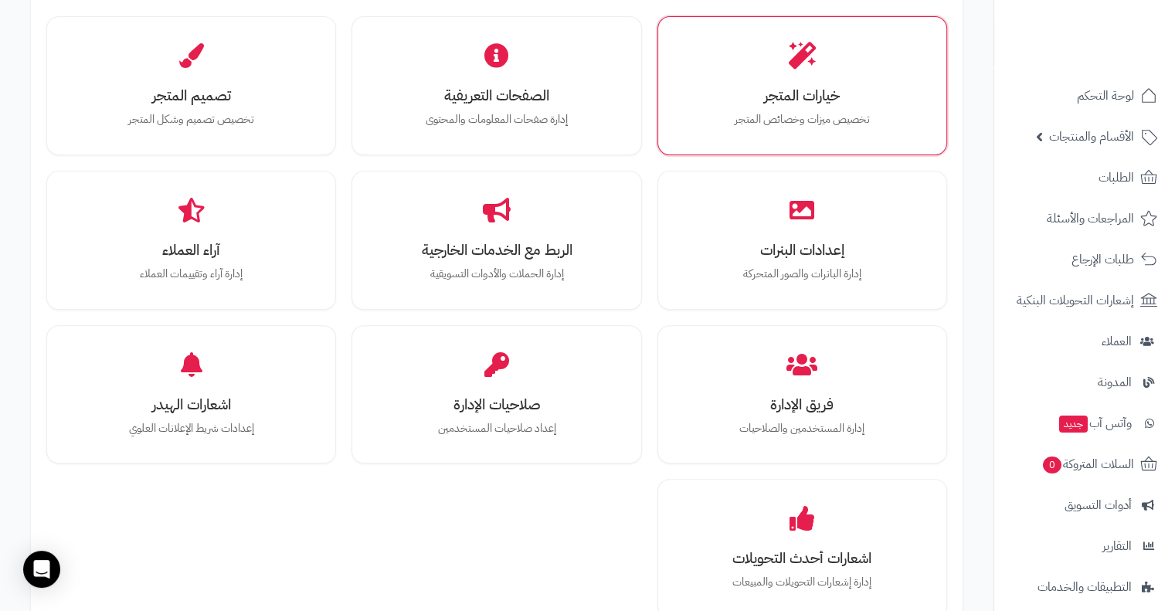
click at [782, 154] on div "خيارات المتجر تخصيص ميزات وخصائص المتجر" at bounding box center [802, 85] width 290 height 139
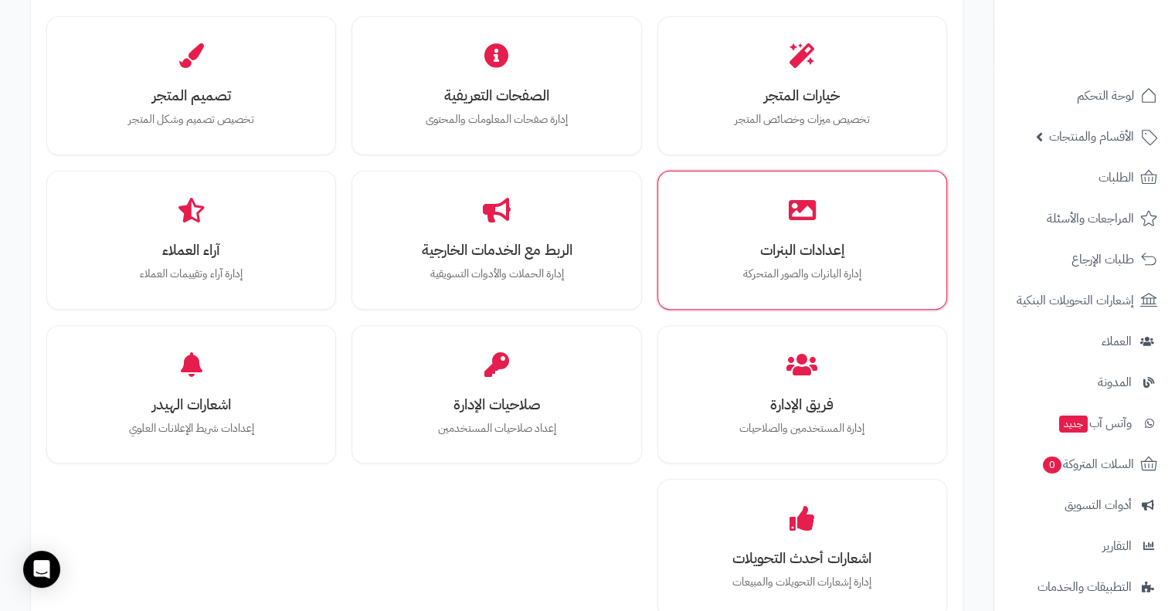
drag, startPoint x: 775, startPoint y: 166, endPoint x: 760, endPoint y: 191, distance: 29.1
click at [760, 191] on div "خيارات المتجر تخصيص ميزات وخصائص المتجر الصفحات التعريفية إدارة صفحات المعلومات…" at bounding box center [496, 317] width 900 height 602
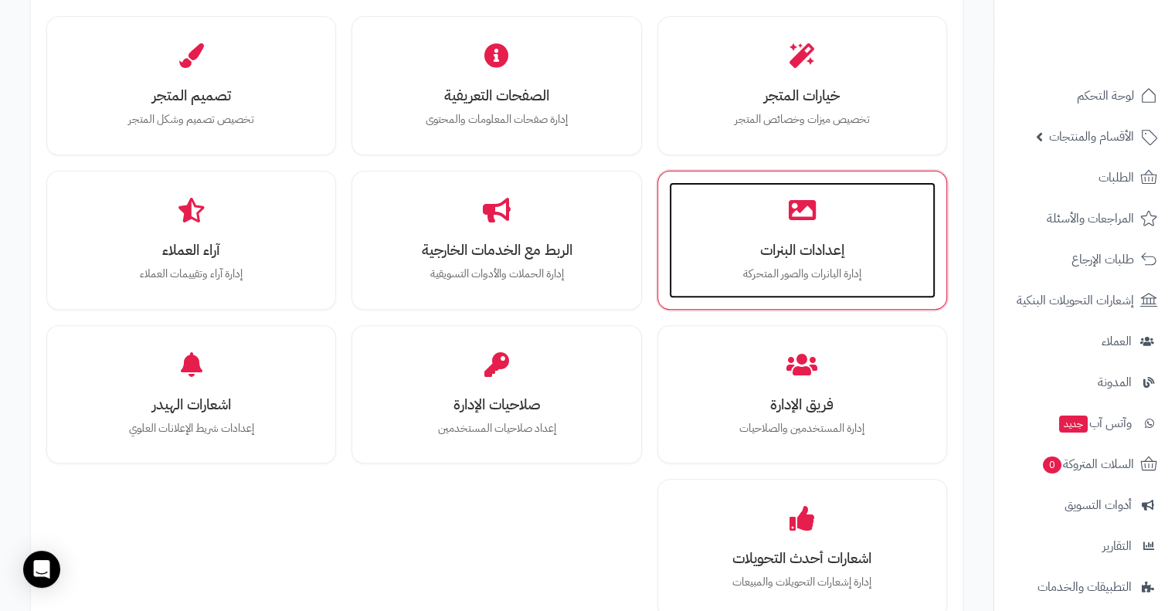
click at [760, 191] on div "إعدادات البنرات إدارة البانرات والصور المتحركة" at bounding box center [802, 240] width 266 height 116
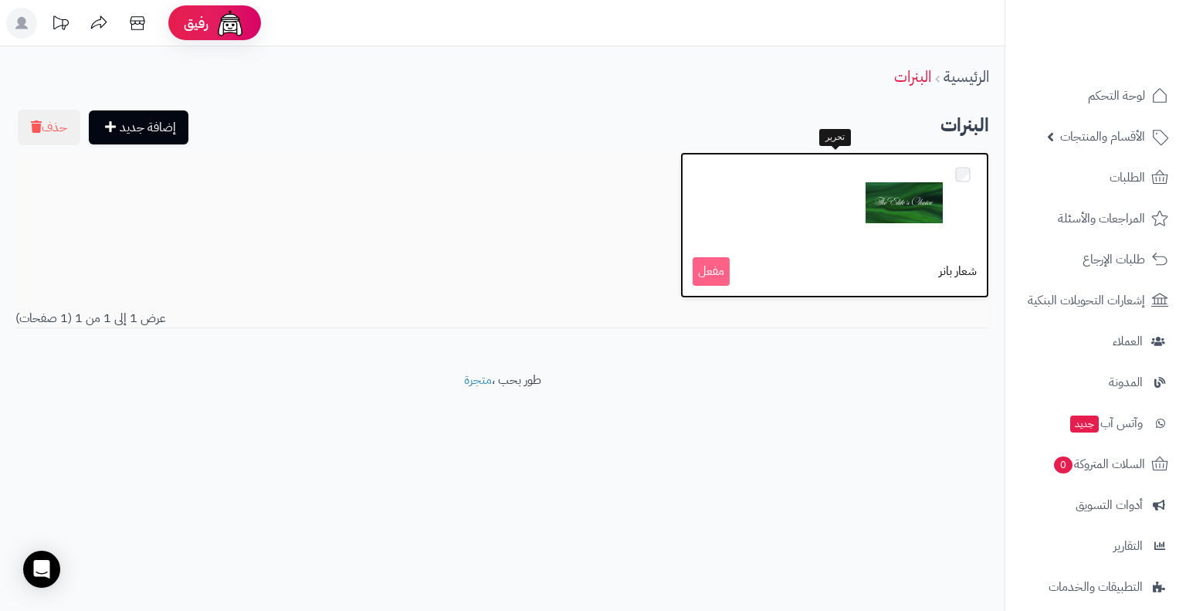
click at [869, 212] on img at bounding box center [904, 202] width 77 height 77
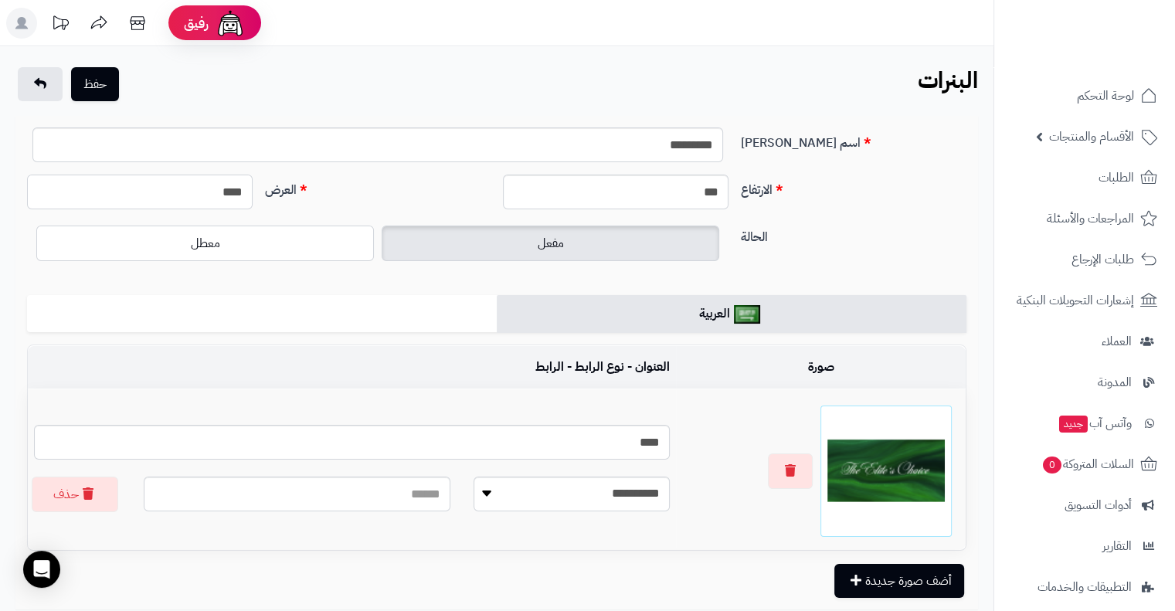
click at [220, 193] on input "****" at bounding box center [140, 192] width 226 height 35
type input "****"
click at [95, 82] on button "حفظ" at bounding box center [95, 83] width 48 height 34
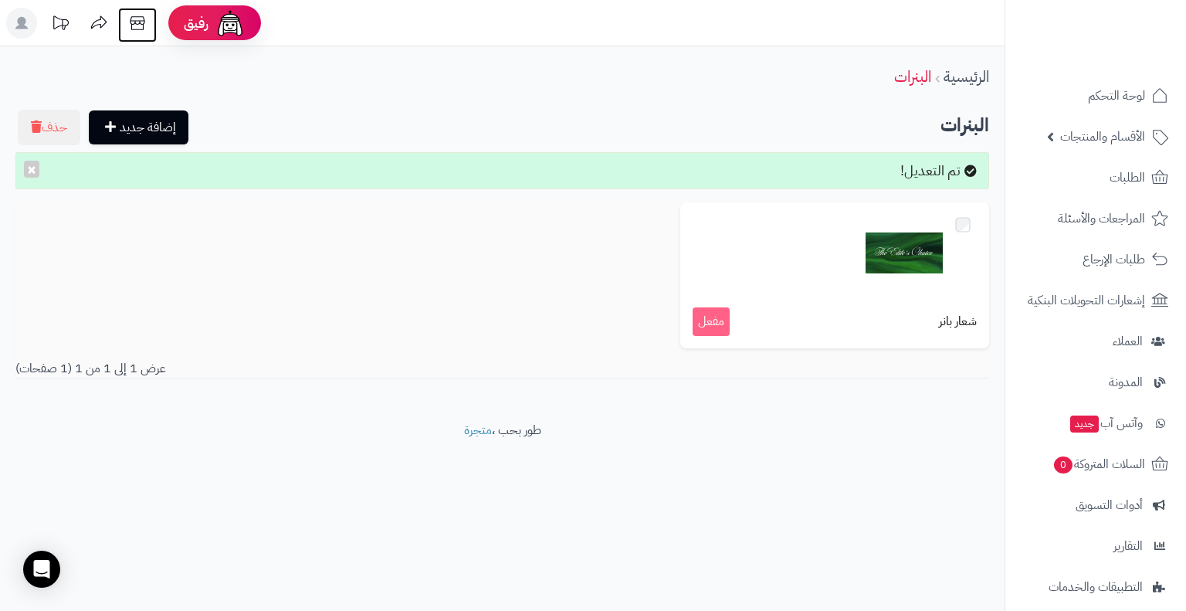
click at [131, 27] on icon at bounding box center [137, 23] width 15 height 14
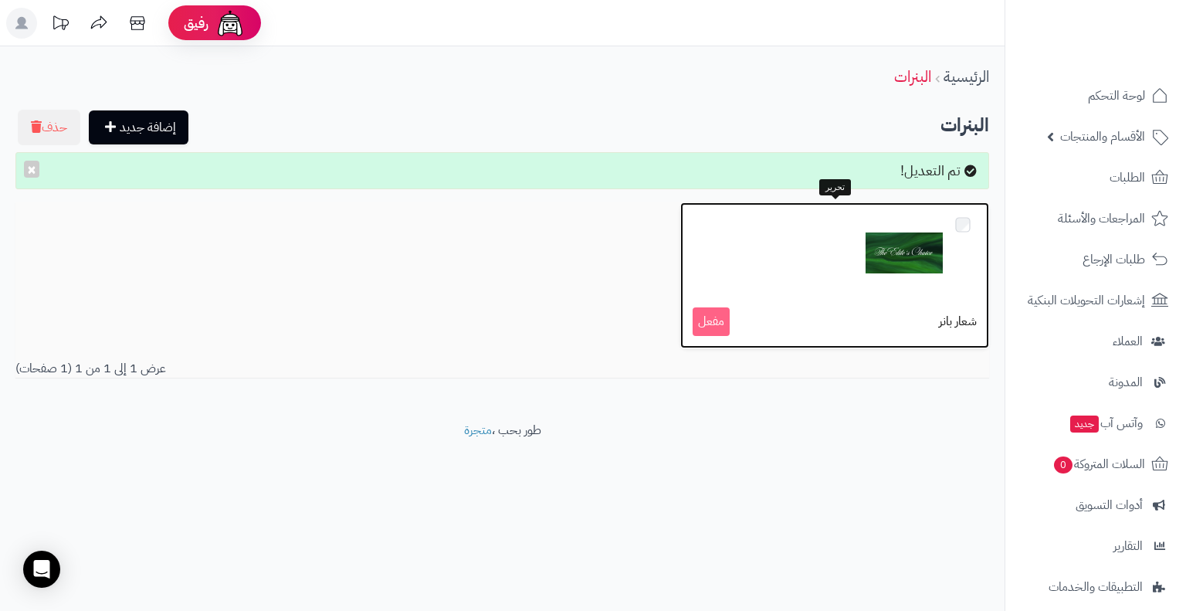
click at [894, 306] on div "شعار بانر مفعل" at bounding box center [834, 275] width 309 height 146
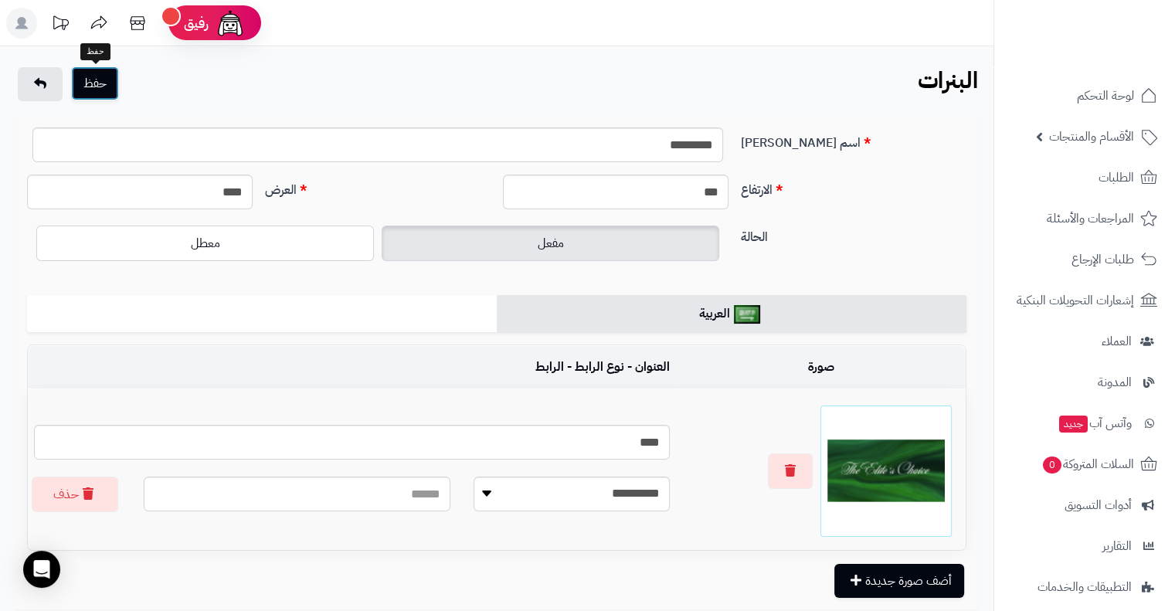
click at [106, 79] on button "حفظ" at bounding box center [95, 83] width 48 height 34
